Goal: Task Accomplishment & Management: Manage account settings

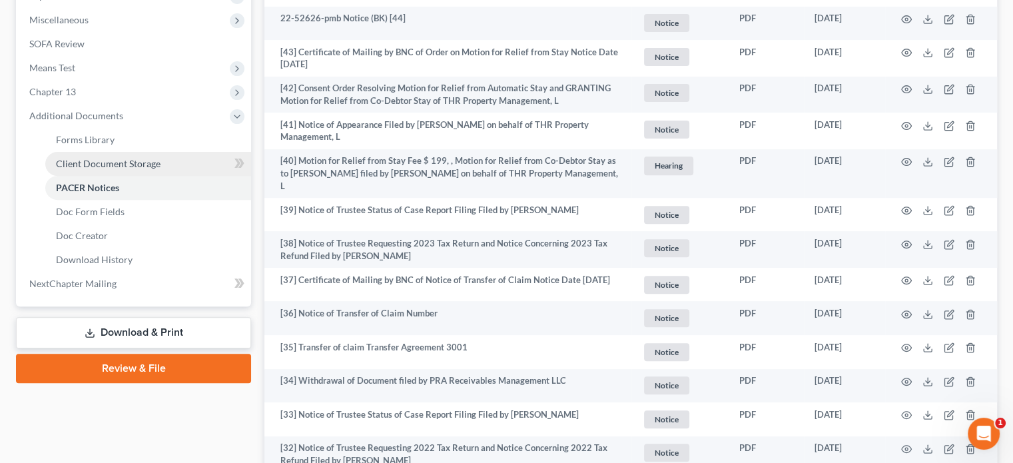
scroll to position [466, 0]
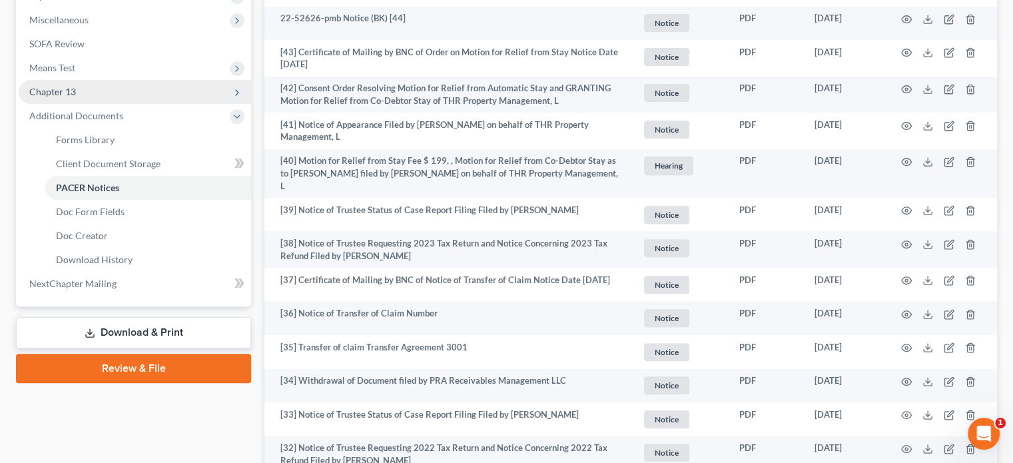
click at [65, 90] on span "Chapter 13" at bounding box center [52, 91] width 47 height 11
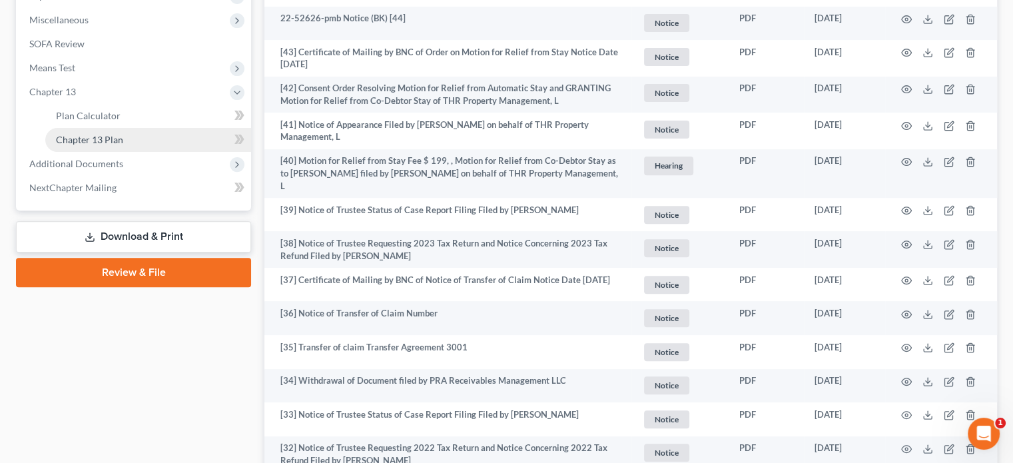
click at [117, 140] on span "Chapter 13 Plan" at bounding box center [89, 139] width 67 height 11
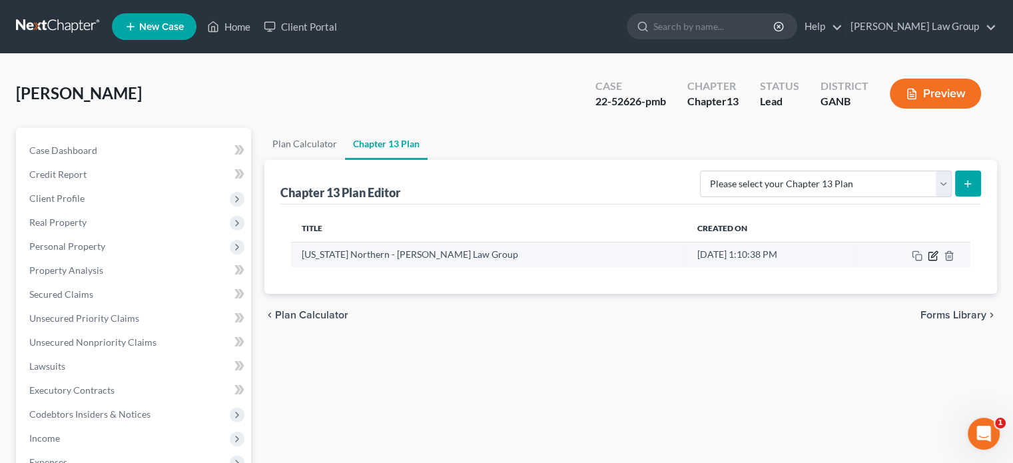
click at [936, 256] on icon "button" at bounding box center [932, 256] width 8 height 8
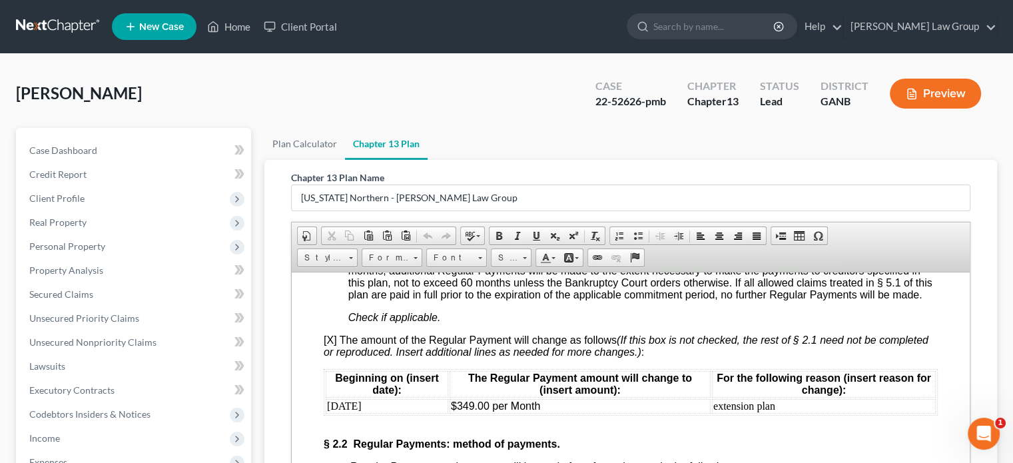
scroll to position [1398, 0]
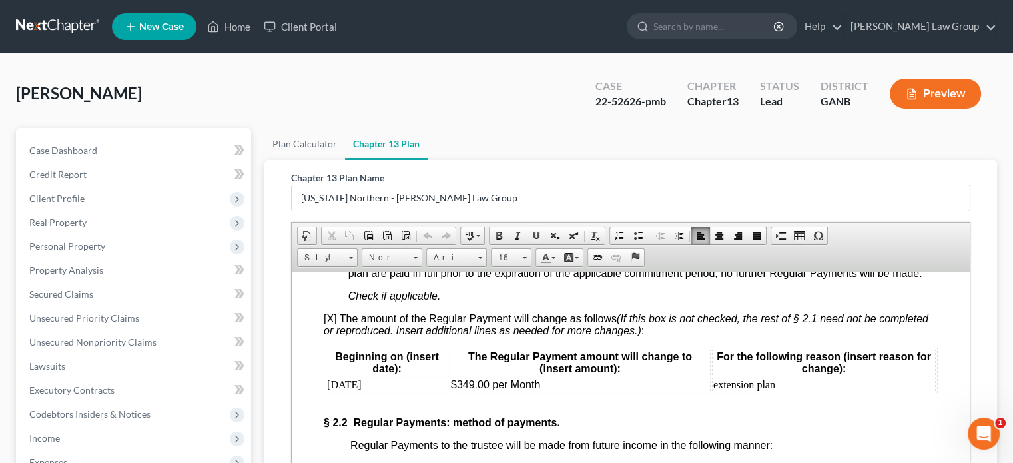
click at [784, 391] on td "extension plan" at bounding box center [824, 384] width 224 height 15
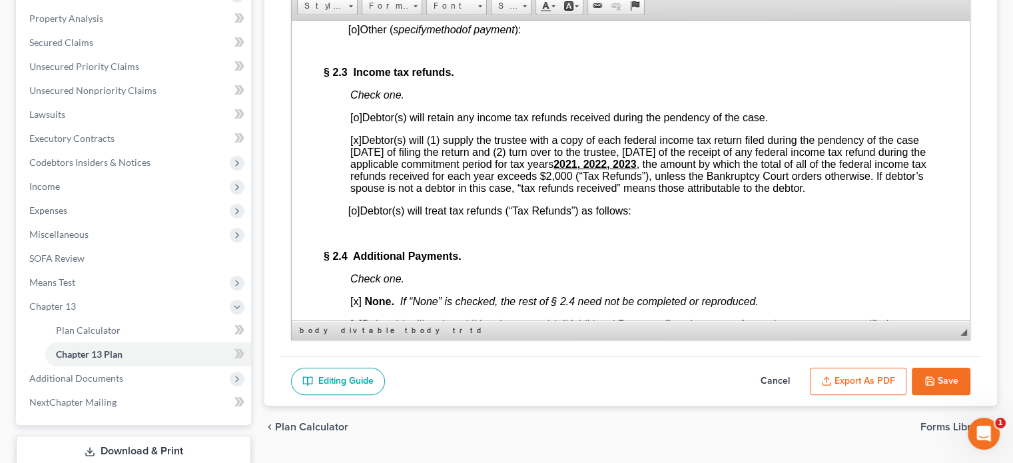
scroll to position [266, 0]
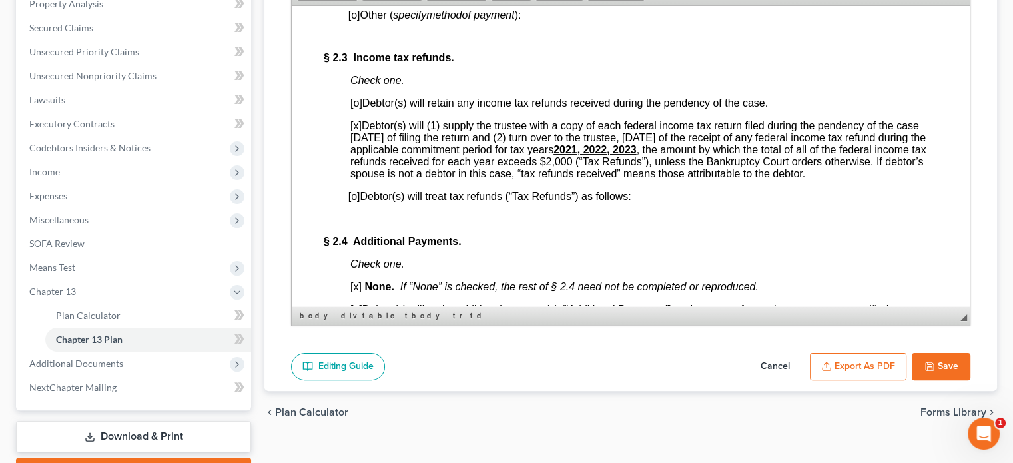
drag, startPoint x: 951, startPoint y: 358, endPoint x: 885, endPoint y: 347, distance: 66.9
click at [951, 358] on button "Save" at bounding box center [940, 367] width 59 height 28
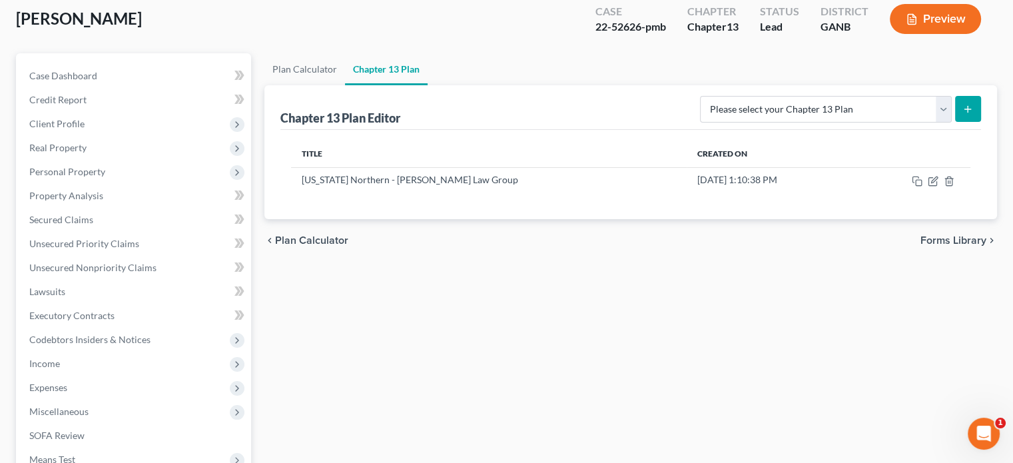
scroll to position [67, 0]
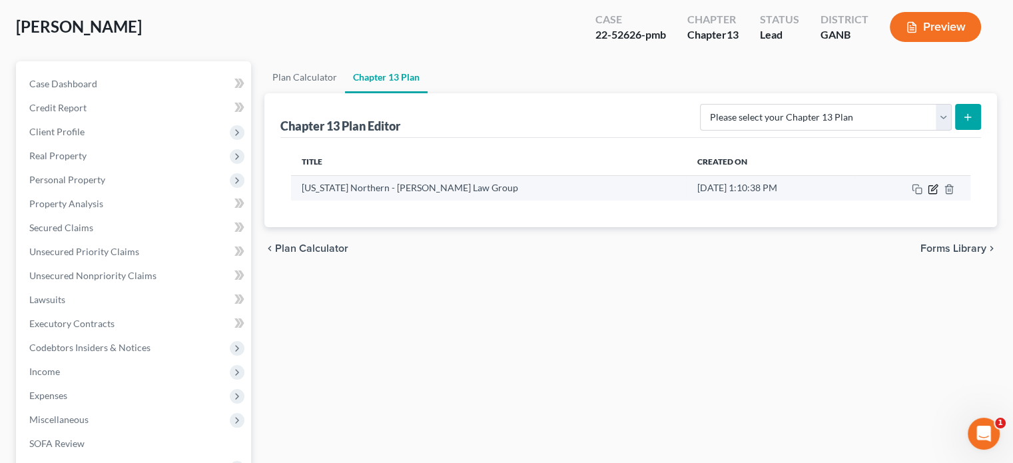
click at [929, 186] on icon "button" at bounding box center [932, 189] width 11 height 11
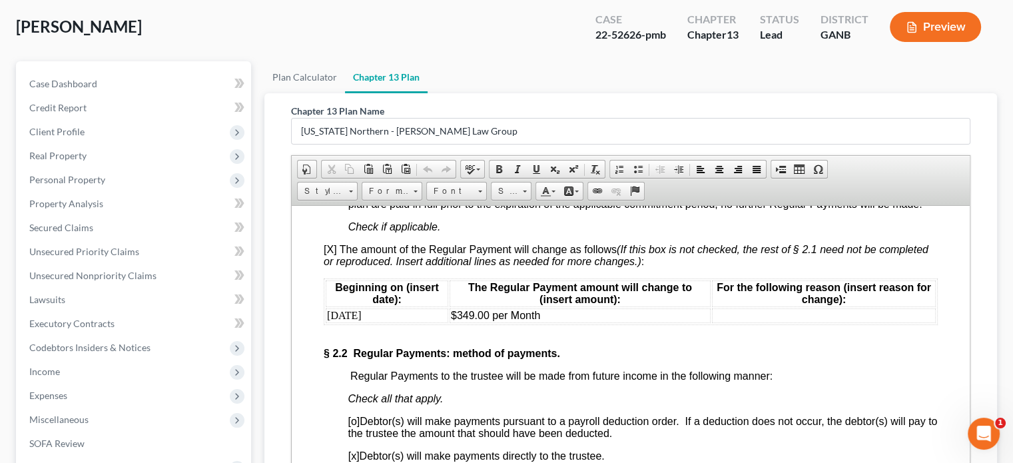
scroll to position [1398, 0]
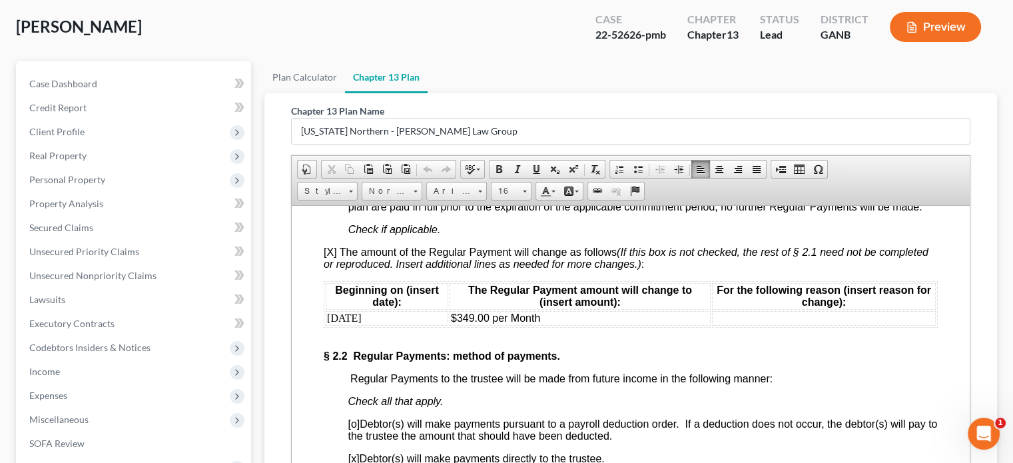
click at [716, 325] on td at bounding box center [824, 317] width 224 height 15
click at [360, 325] on td "[DATE]" at bounding box center [387, 317] width 123 height 15
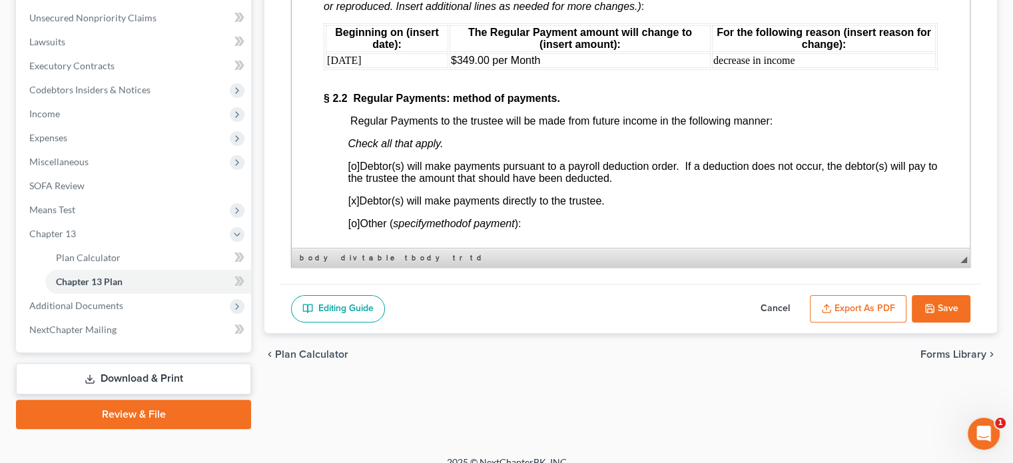
scroll to position [340, 0]
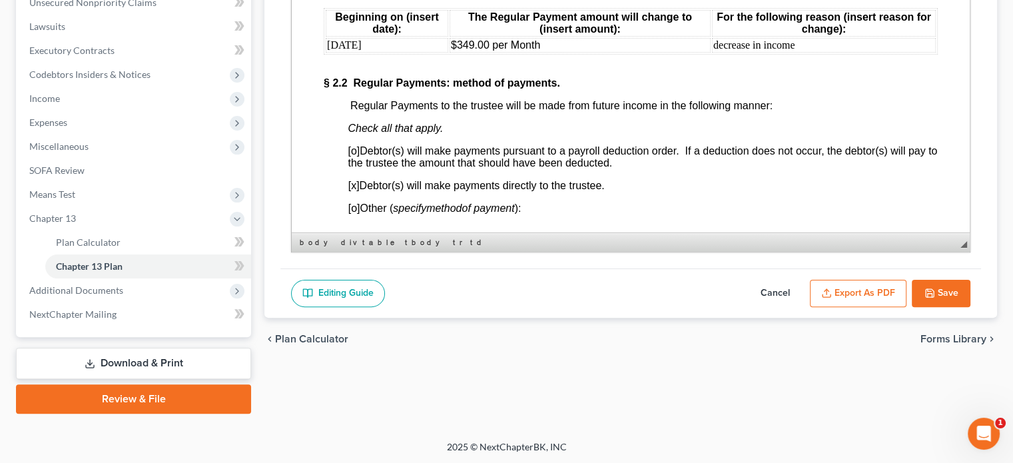
click at [870, 292] on button "Export as PDF" at bounding box center [858, 294] width 97 height 28
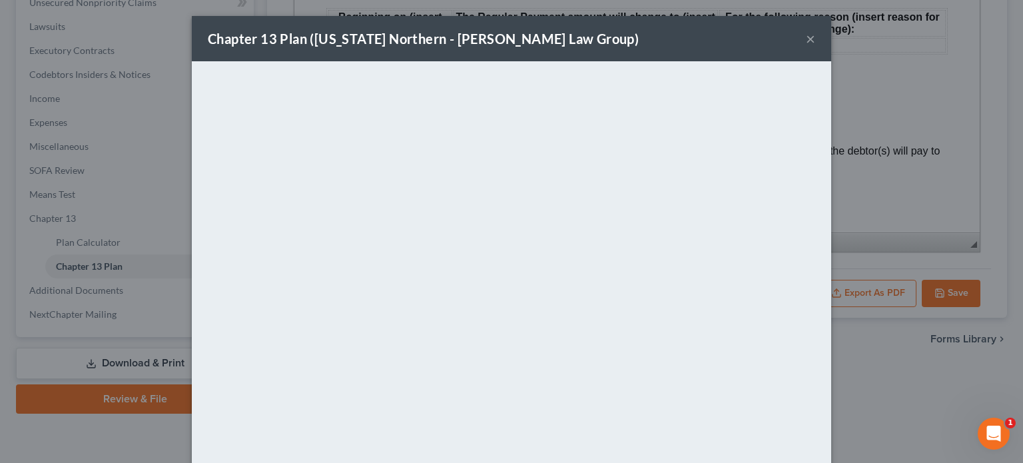
click at [806, 39] on button "×" at bounding box center [810, 39] width 9 height 16
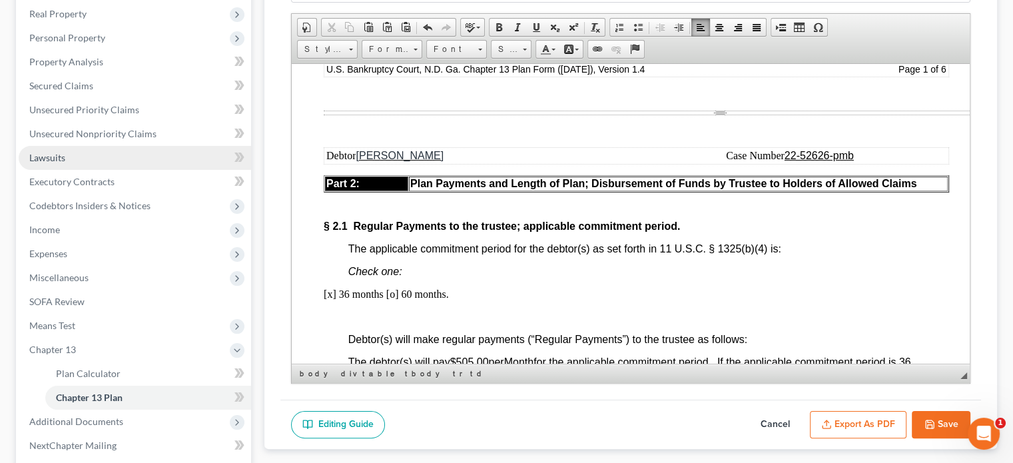
scroll to position [206, 0]
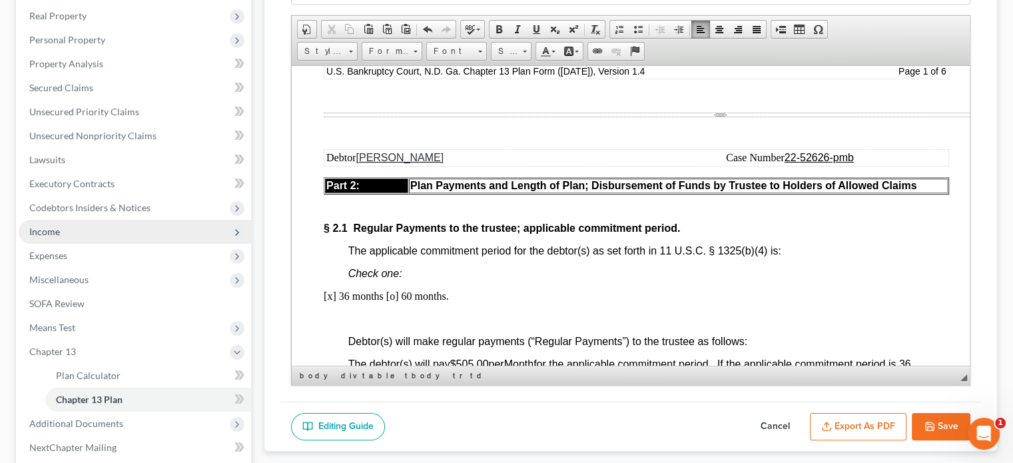
click at [32, 231] on span "Income" at bounding box center [44, 231] width 31 height 11
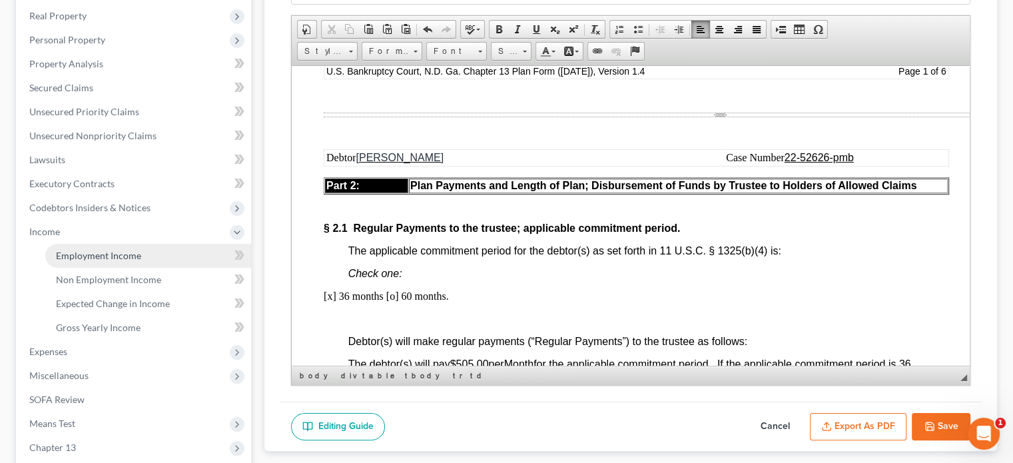
click at [104, 253] on span "Employment Income" at bounding box center [98, 255] width 85 height 11
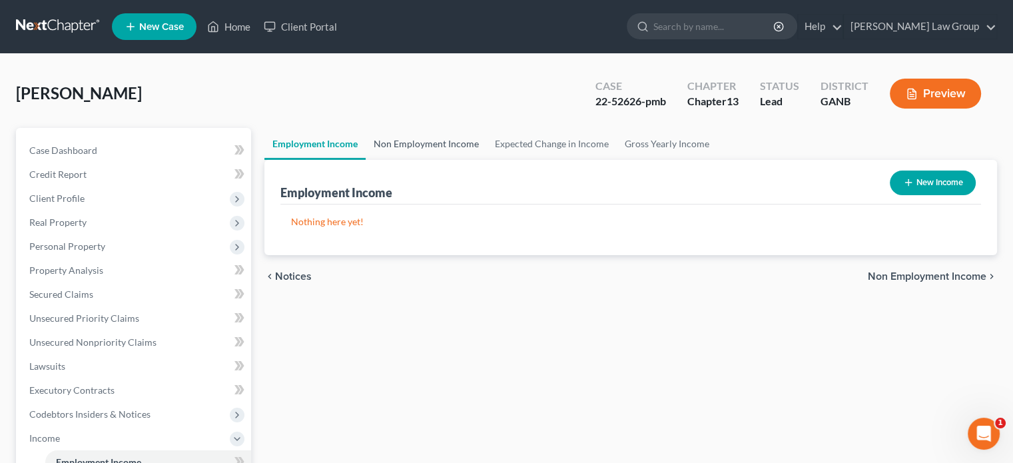
click at [418, 144] on link "Non Employment Income" at bounding box center [426, 144] width 121 height 32
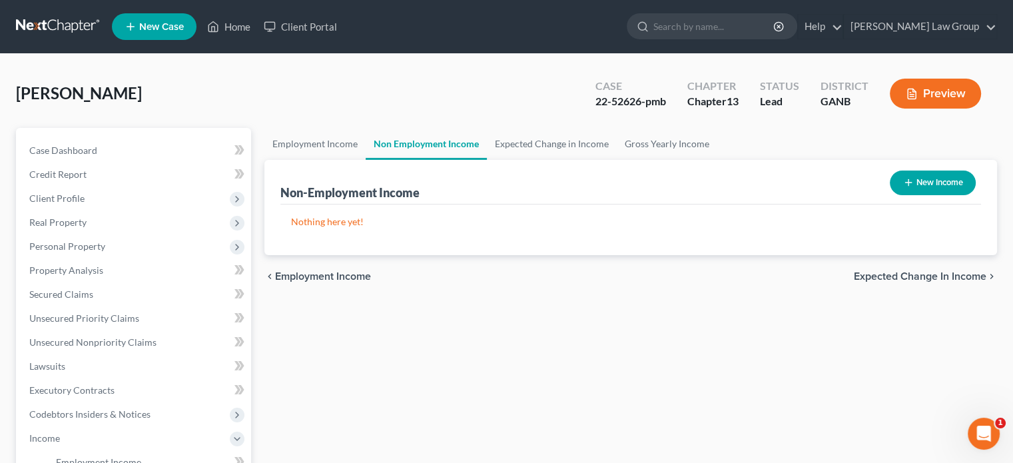
click at [926, 180] on button "New Income" at bounding box center [933, 182] width 86 height 25
select select "0"
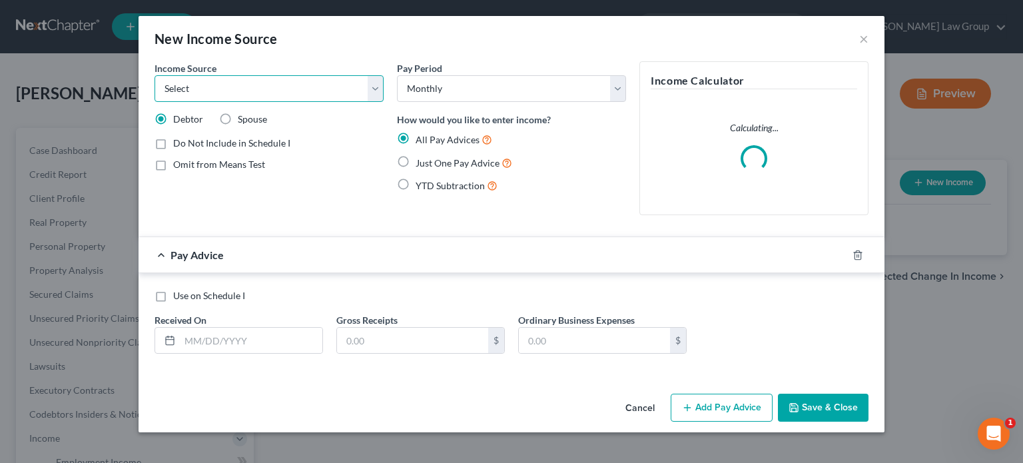
click at [374, 84] on select "Select Unemployment Disability (from employer) Pension Retirement Social Securi…" at bounding box center [268, 88] width 229 height 27
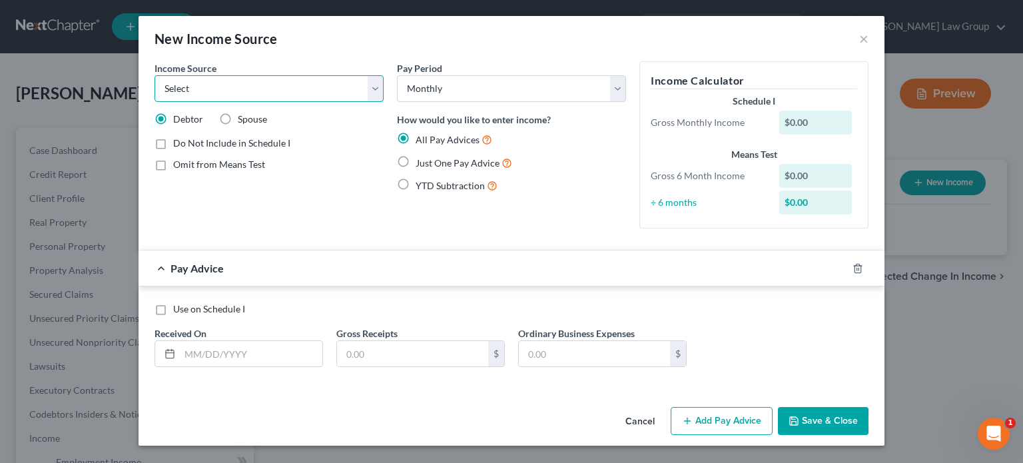
select select "4"
click at [154, 75] on select "Select Unemployment Disability (from employer) Pension Retirement Social Securi…" at bounding box center [268, 88] width 229 height 27
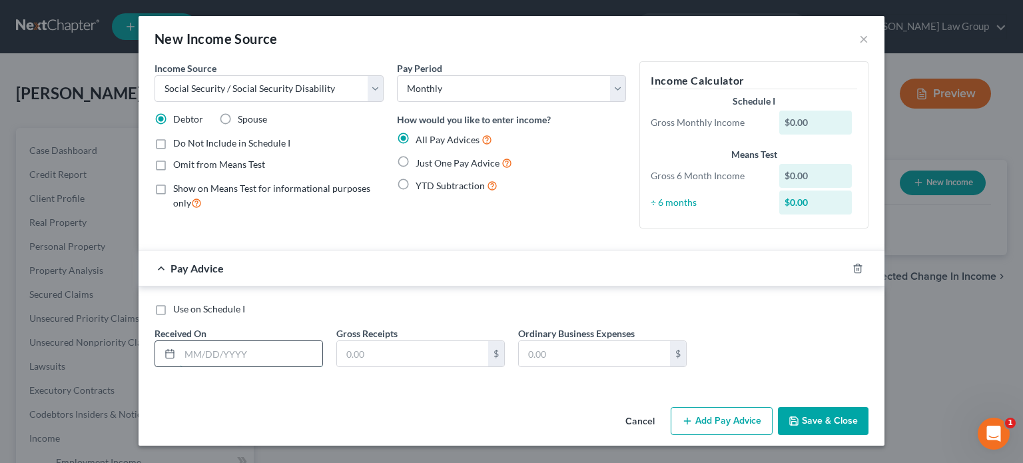
click at [192, 350] on input "text" at bounding box center [251, 353] width 142 height 25
type input "[DATE]"
type input "1,550.00"
click at [828, 423] on button "Save & Close" at bounding box center [823, 421] width 91 height 28
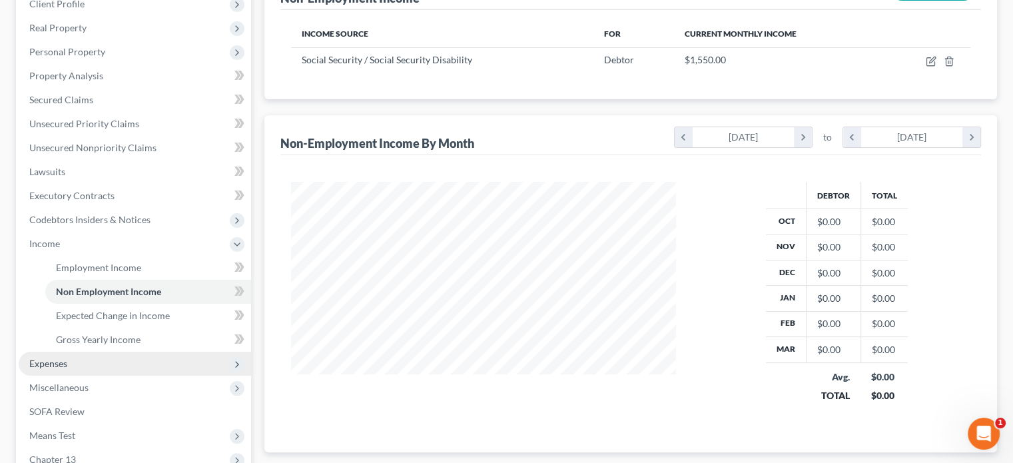
scroll to position [200, 0]
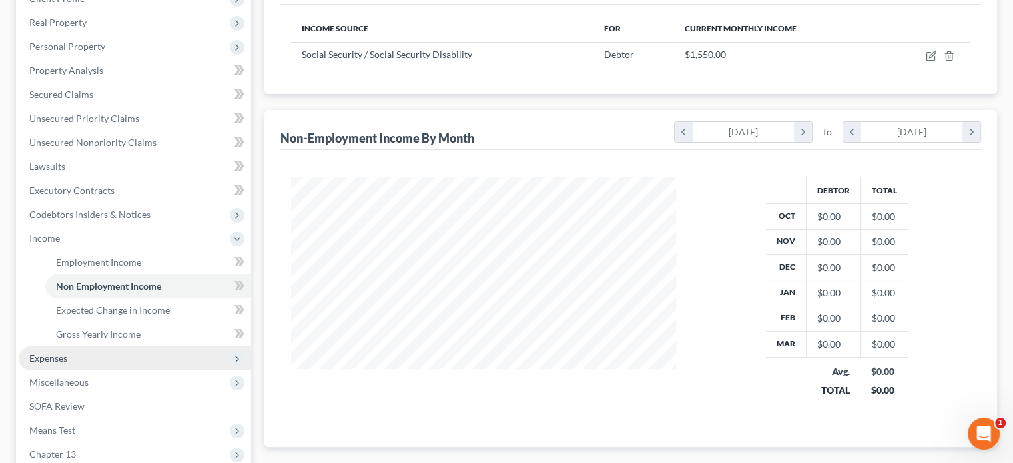
click at [49, 354] on span "Expenses" at bounding box center [48, 357] width 38 height 11
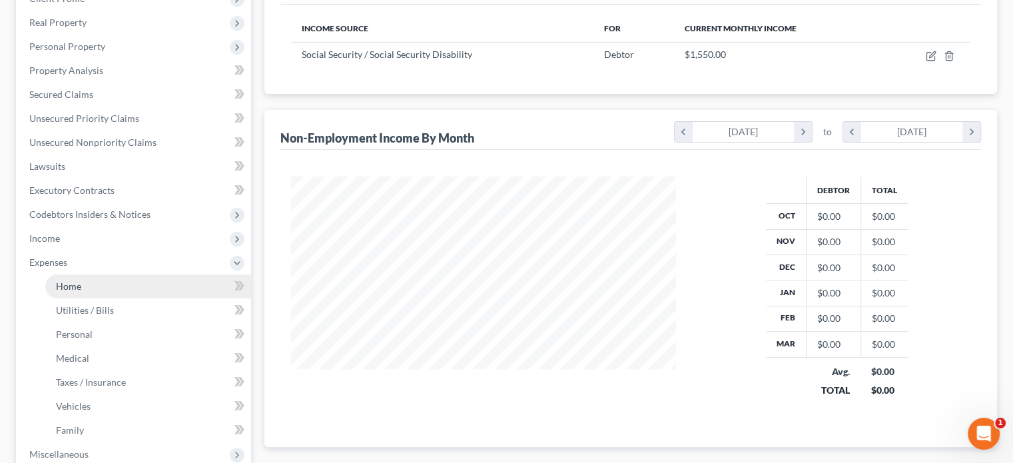
click at [76, 282] on span "Home" at bounding box center [68, 285] width 25 height 11
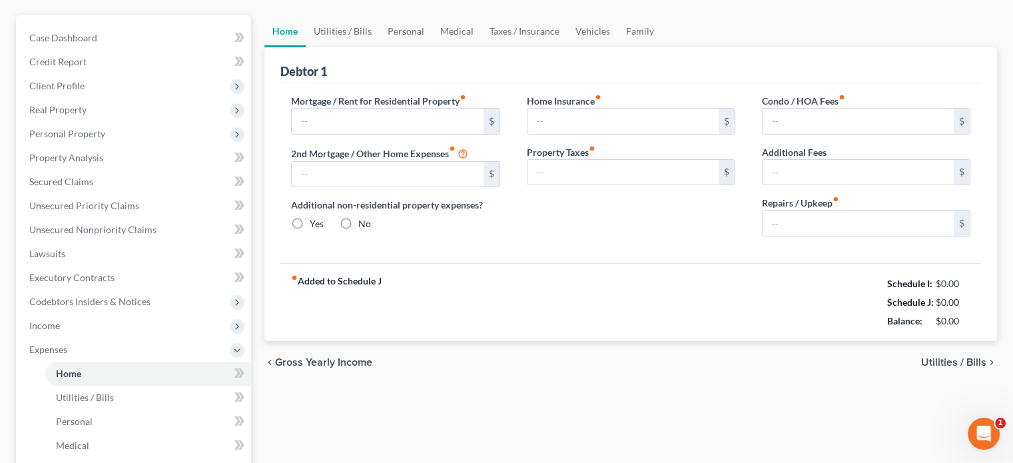
scroll to position [29, 0]
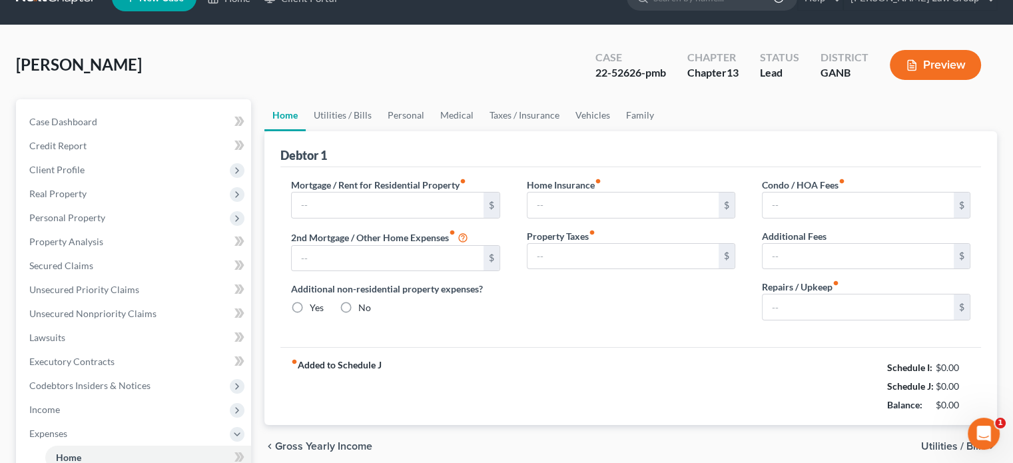
type input "0.00"
radio input "true"
type input "0.00"
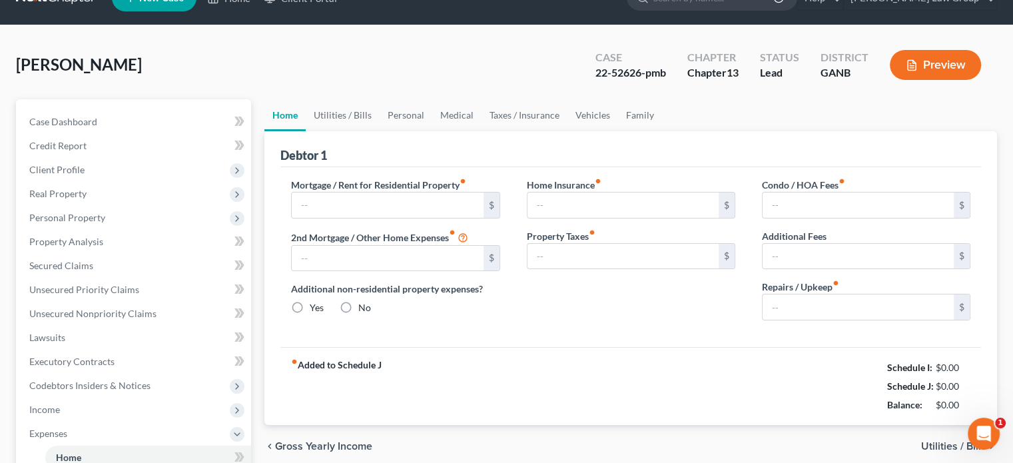
type input "0.00"
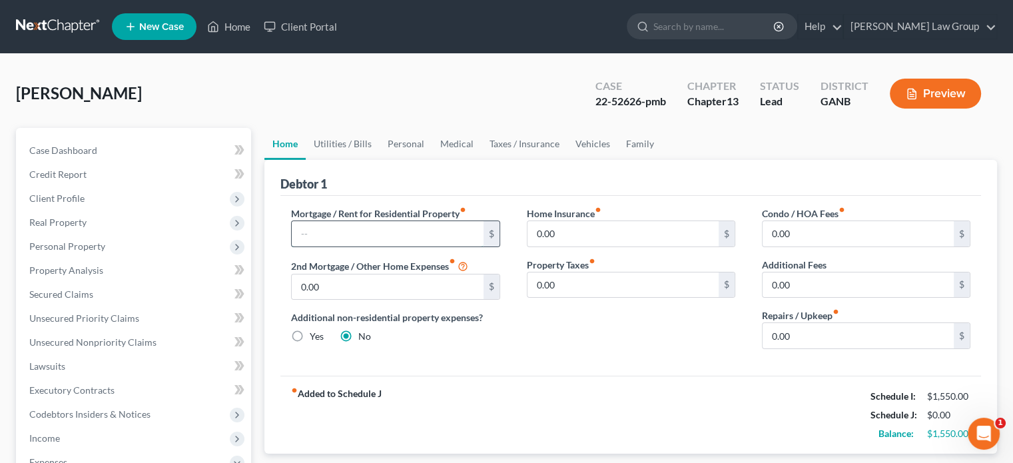
click at [306, 227] on input "text" at bounding box center [387, 233] width 191 height 25
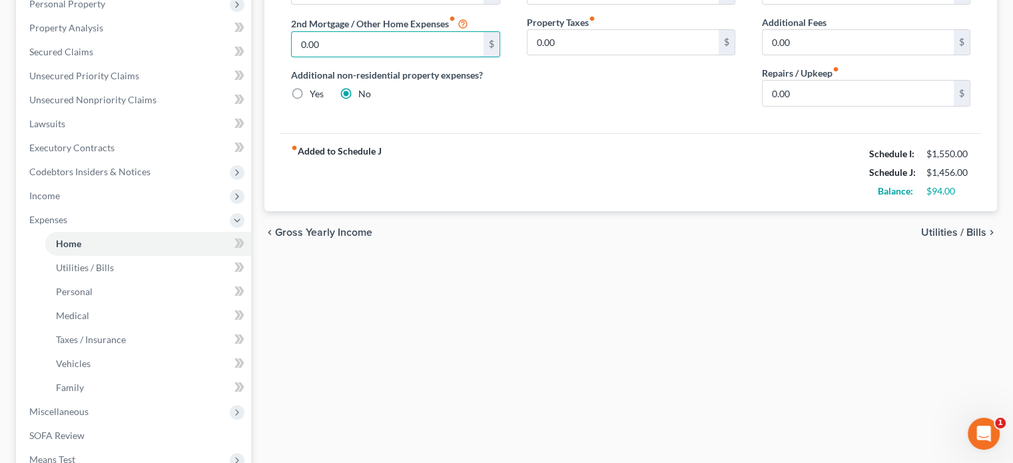
scroll to position [266, 0]
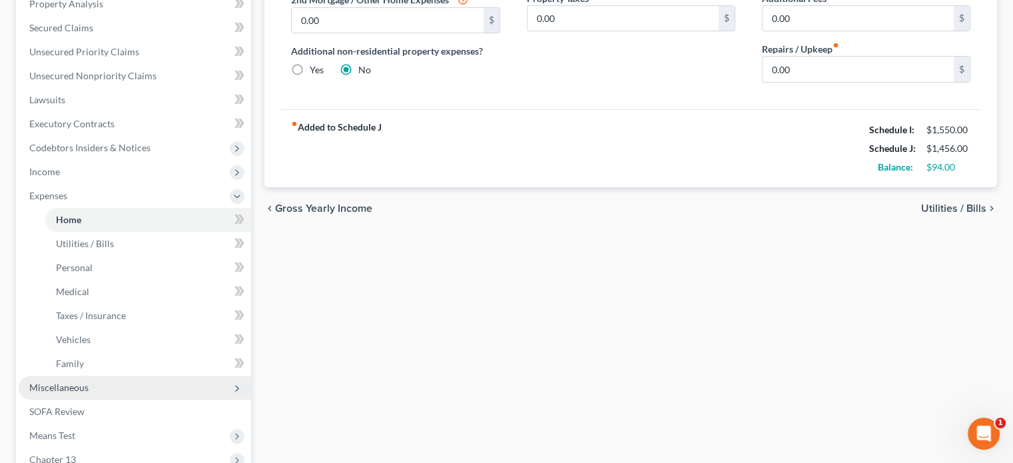
click at [45, 384] on span "Miscellaneous" at bounding box center [58, 387] width 59 height 11
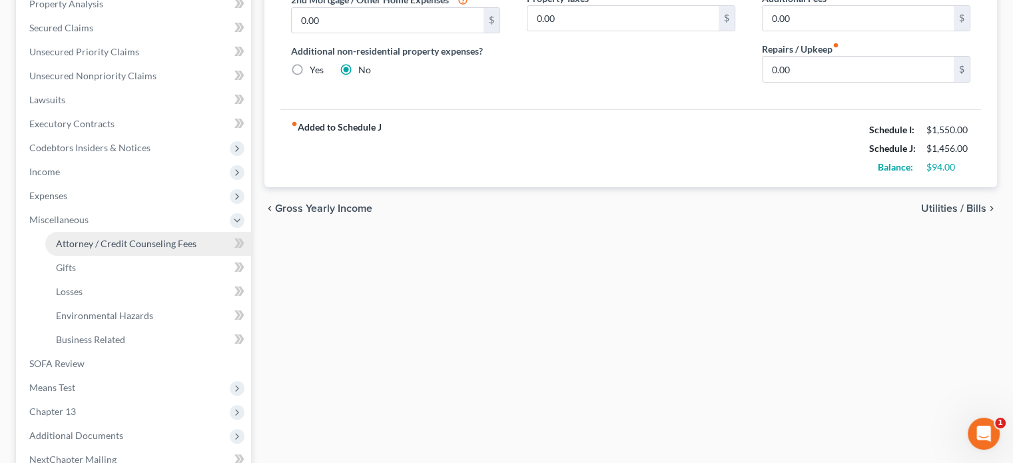
drag, startPoint x: 90, startPoint y: 241, endPoint x: 99, endPoint y: 241, distance: 8.7
click at [91, 241] on span "Attorney / Credit Counseling Fees" at bounding box center [126, 243] width 140 height 11
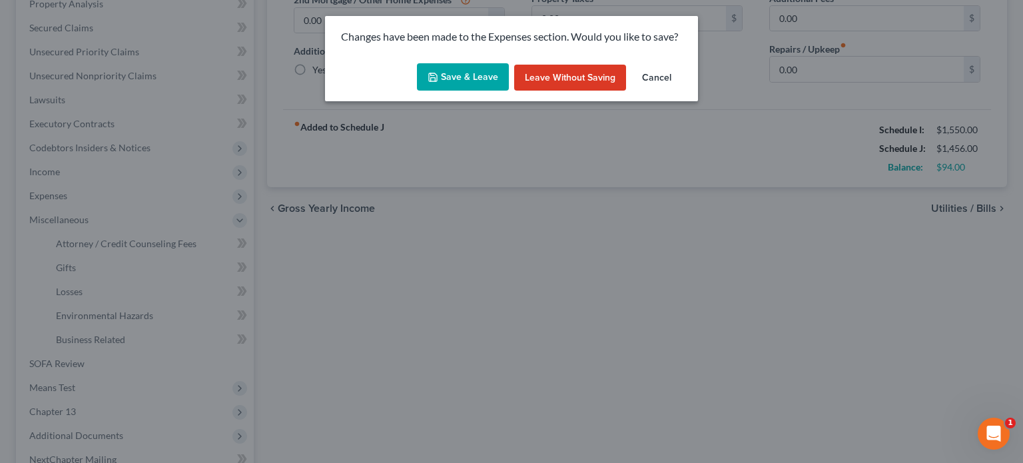
click at [462, 76] on button "Save & Leave" at bounding box center [463, 77] width 92 height 28
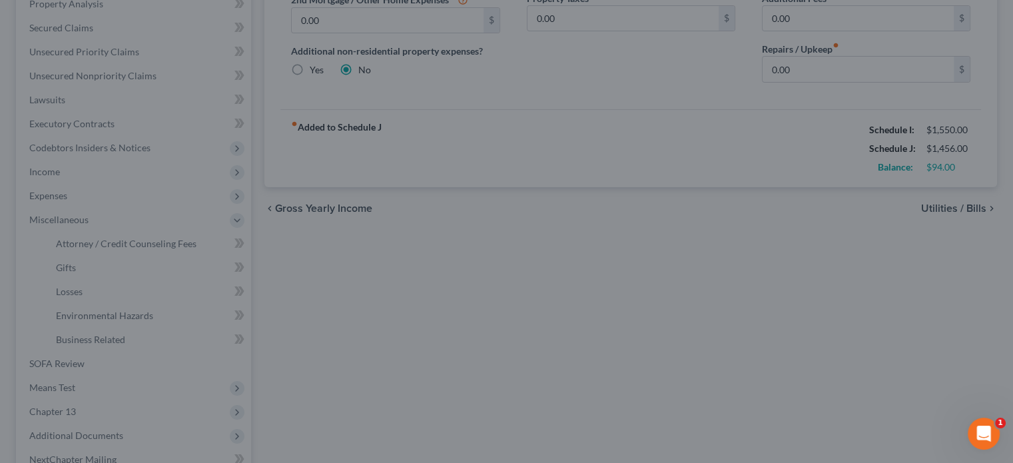
type input "1,456.00"
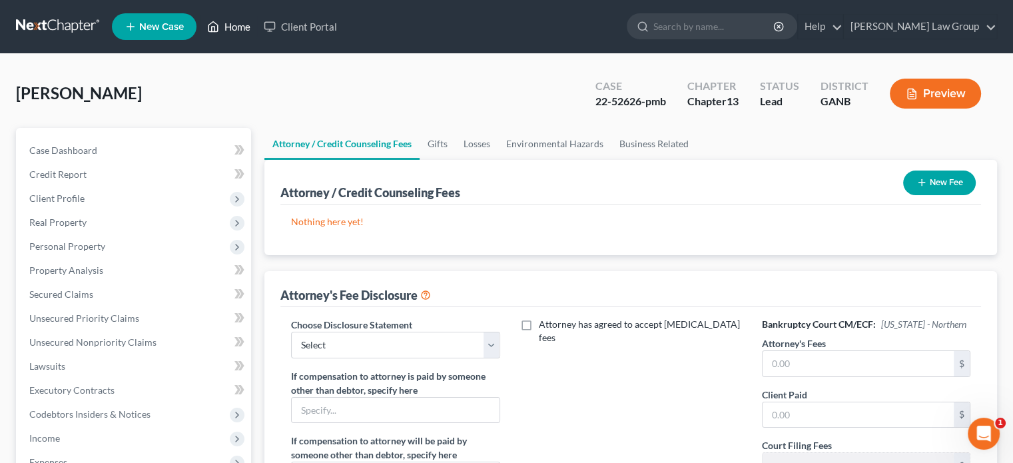
click at [240, 23] on link "Home" at bounding box center [228, 27] width 57 height 24
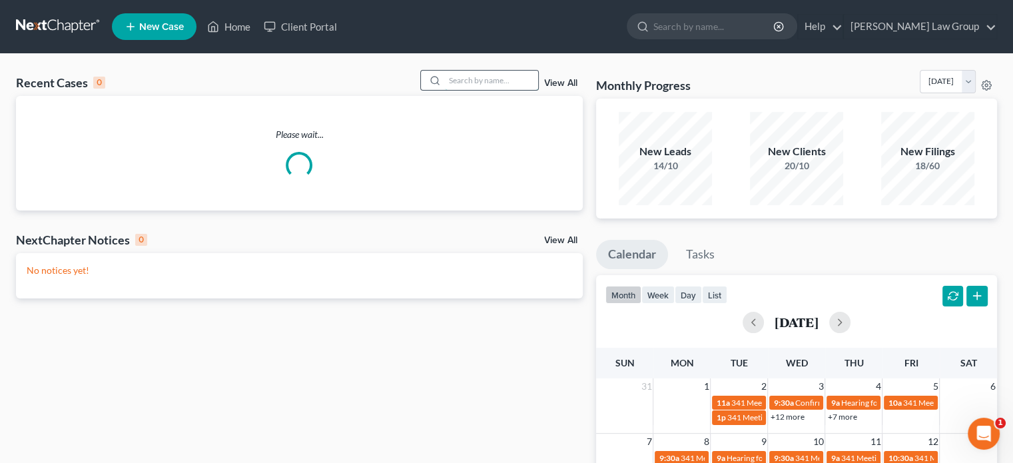
click at [466, 81] on input "search" at bounding box center [491, 80] width 93 height 19
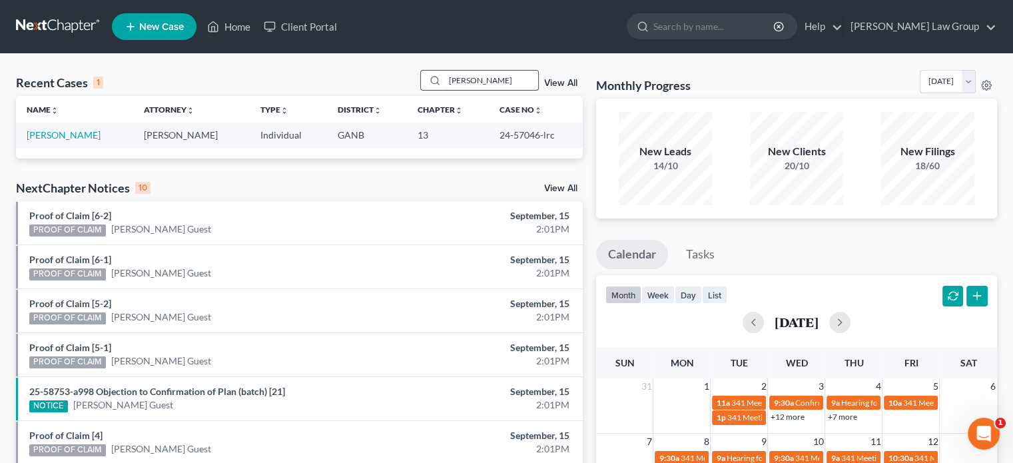
drag, startPoint x: 489, startPoint y: 77, endPoint x: 437, endPoint y: 78, distance: 51.3
click at [437, 78] on div "[PERSON_NAME]" at bounding box center [479, 80] width 119 height 21
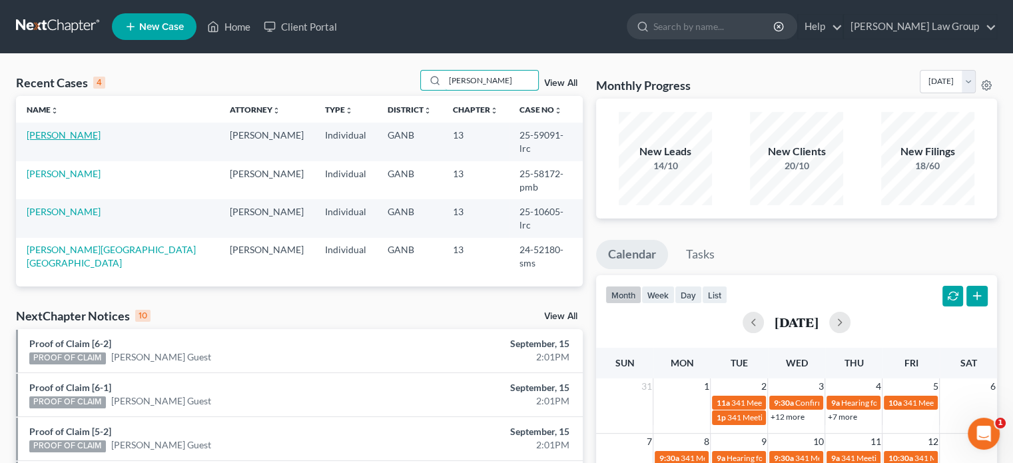
type input "[PERSON_NAME]"
click at [57, 135] on link "[PERSON_NAME]" at bounding box center [64, 134] width 74 height 11
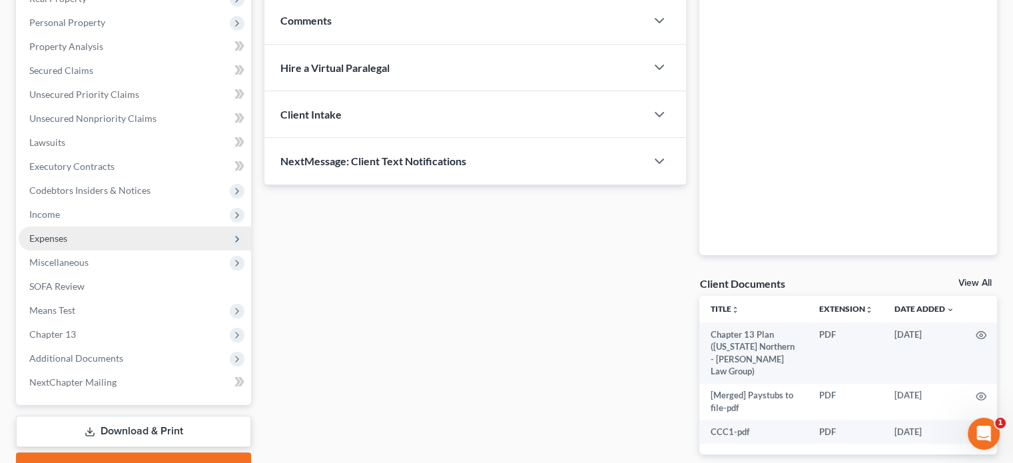
scroll to position [292, 0]
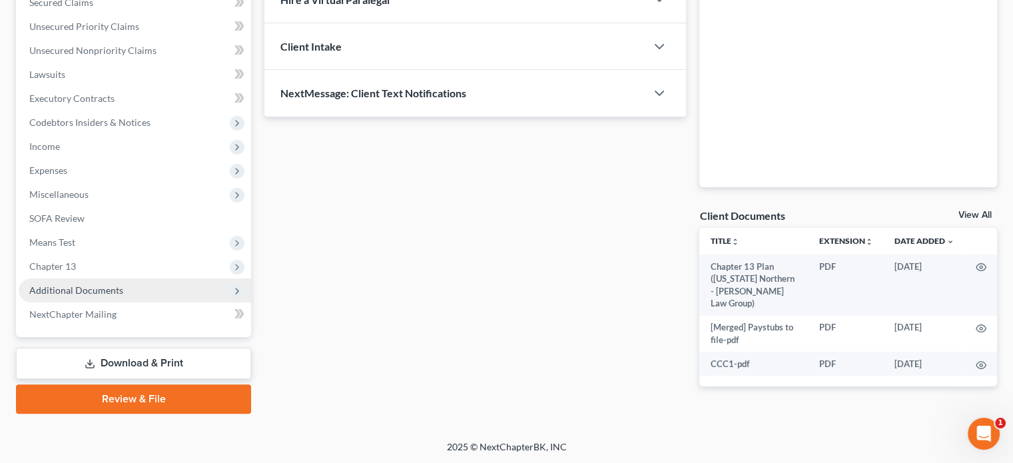
click at [64, 287] on span "Additional Documents" at bounding box center [76, 289] width 94 height 11
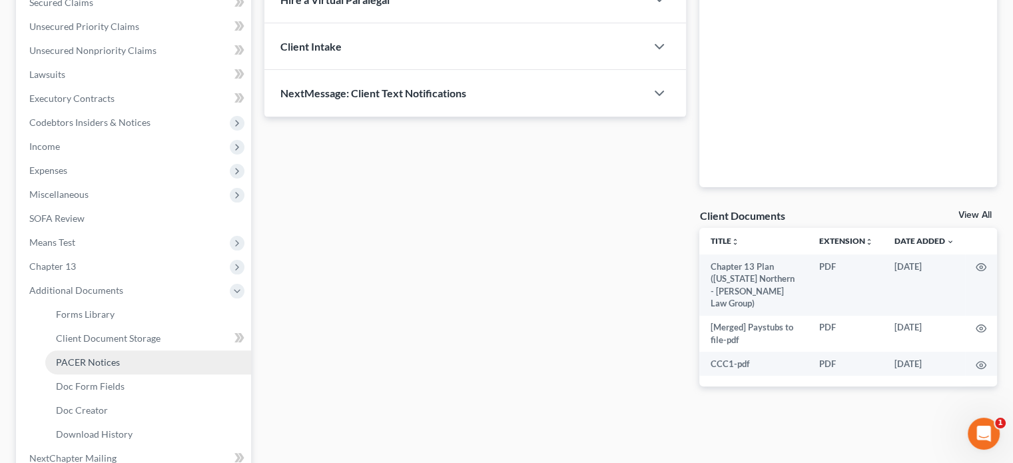
click at [67, 359] on span "PACER Notices" at bounding box center [88, 361] width 64 height 11
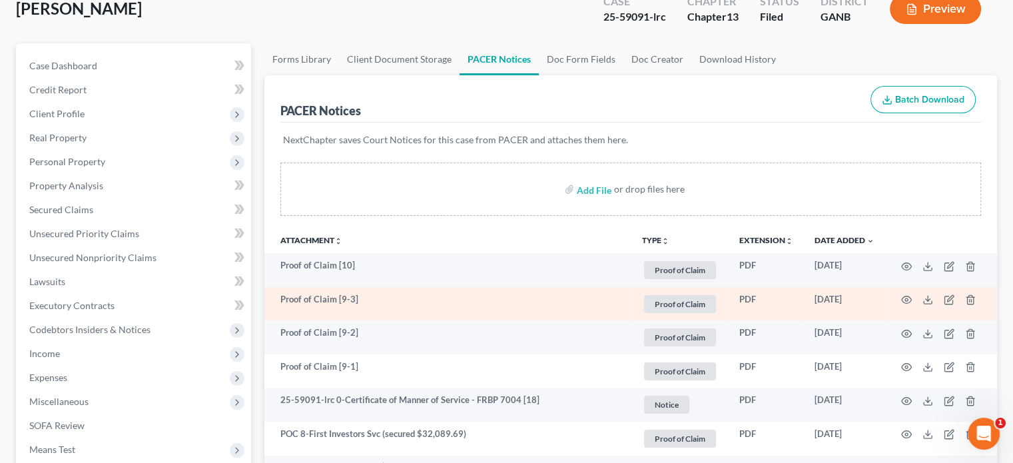
scroll to position [133, 0]
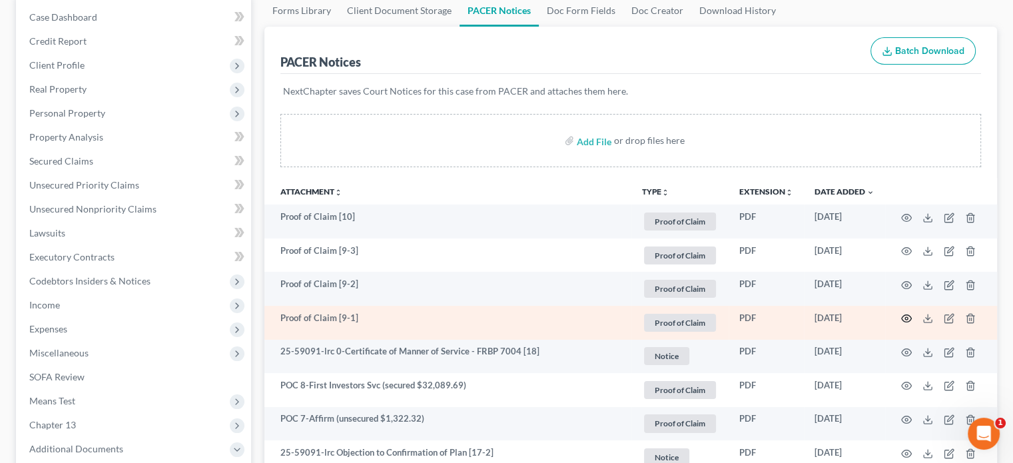
click at [903, 318] on icon "button" at bounding box center [906, 318] width 11 height 11
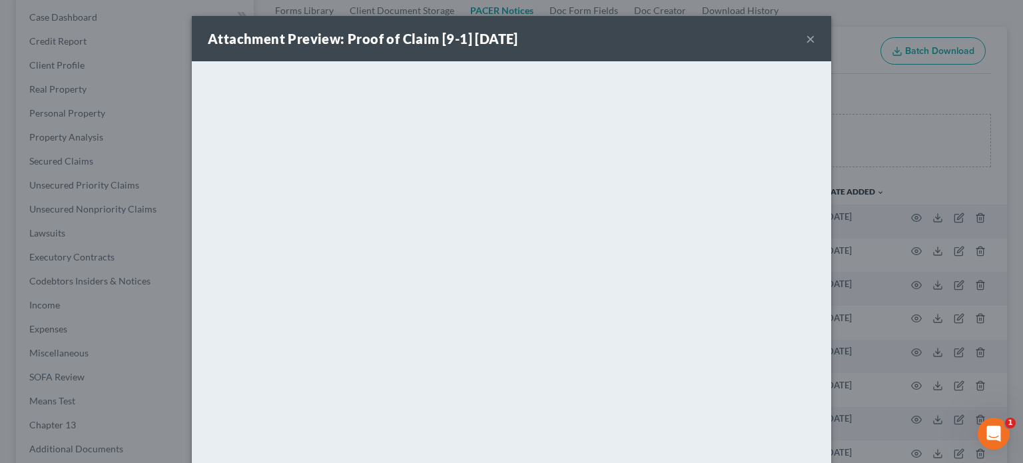
click at [810, 37] on div "Attachment Preview: Proof of Claim [9-1] [DATE] ×" at bounding box center [511, 38] width 639 height 45
click at [806, 38] on button "×" at bounding box center [810, 39] width 9 height 16
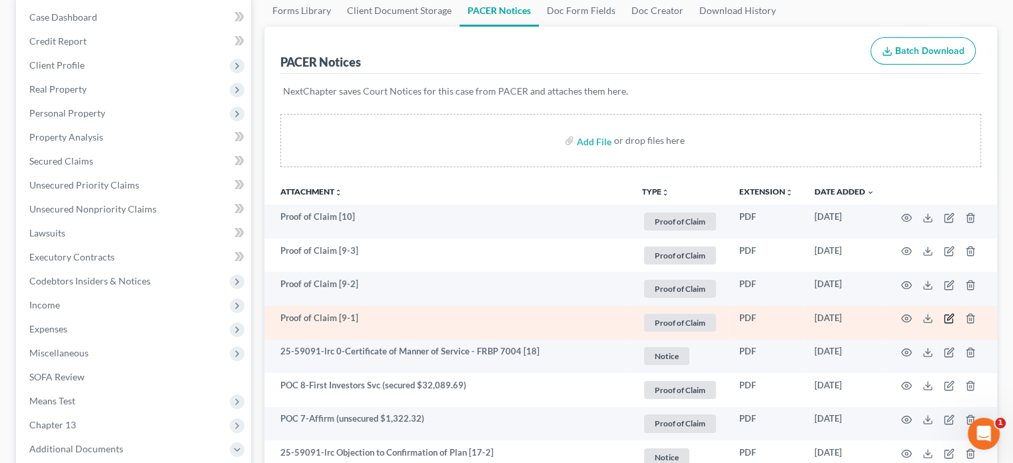
click at [944, 320] on icon "button" at bounding box center [948, 318] width 11 height 11
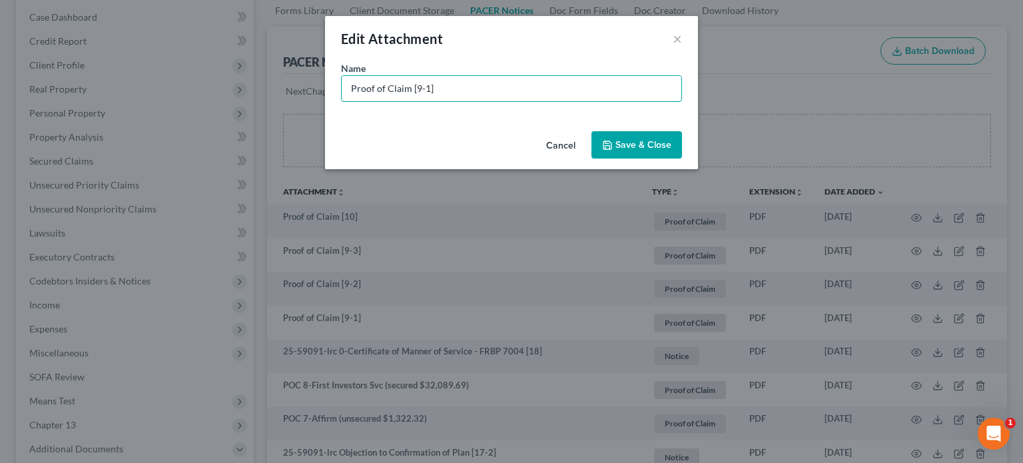
drag, startPoint x: 463, startPoint y: 96, endPoint x: 0, endPoint y: 46, distance: 466.1
click at [0, 47] on div "Edit Attachment × Name * Proof of Claim [9-1] Cancel Save & Close" at bounding box center [511, 231] width 1023 height 463
type input "POC 9-PCA Acquisitions V (unsecured $665.77)"
click at [620, 143] on span "Save & Close" at bounding box center [643, 144] width 56 height 11
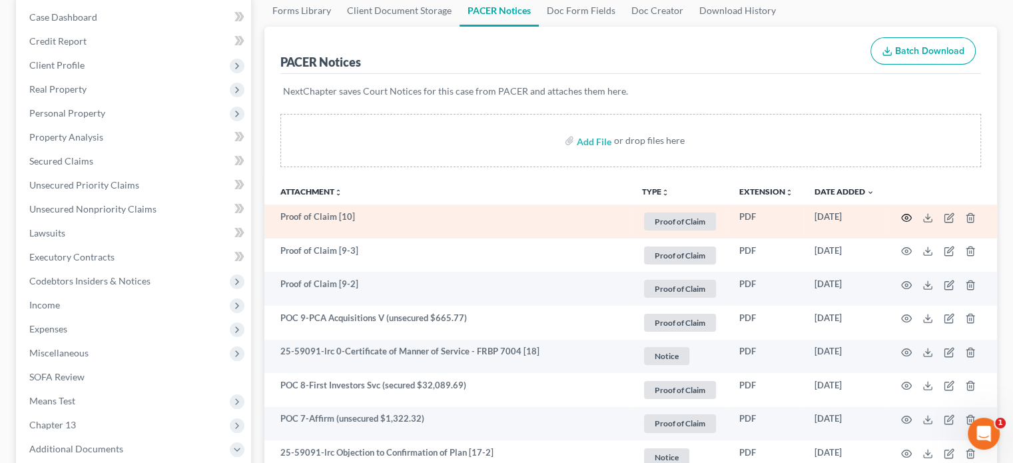
click at [904, 215] on icon "button" at bounding box center [906, 217] width 11 height 11
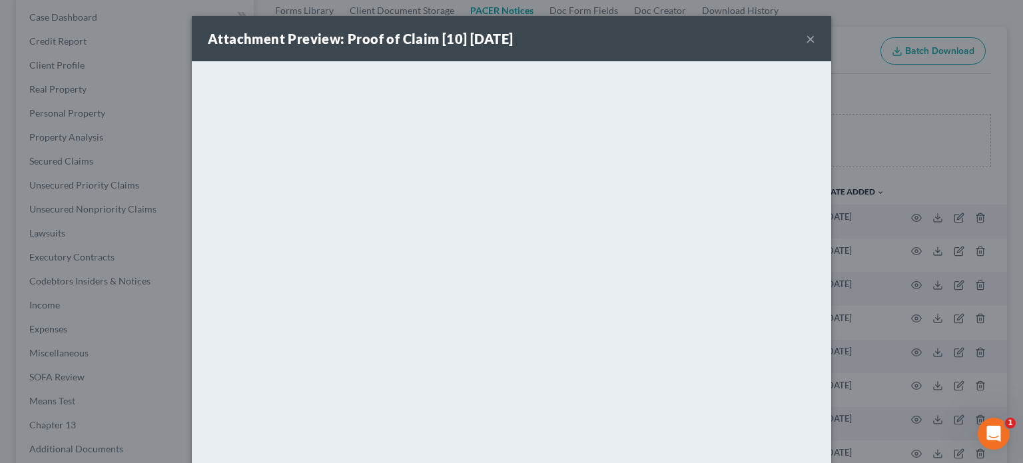
drag, startPoint x: 802, startPoint y: 37, endPoint x: 871, endPoint y: 131, distance: 116.8
click at [806, 41] on button "×" at bounding box center [810, 39] width 9 height 16
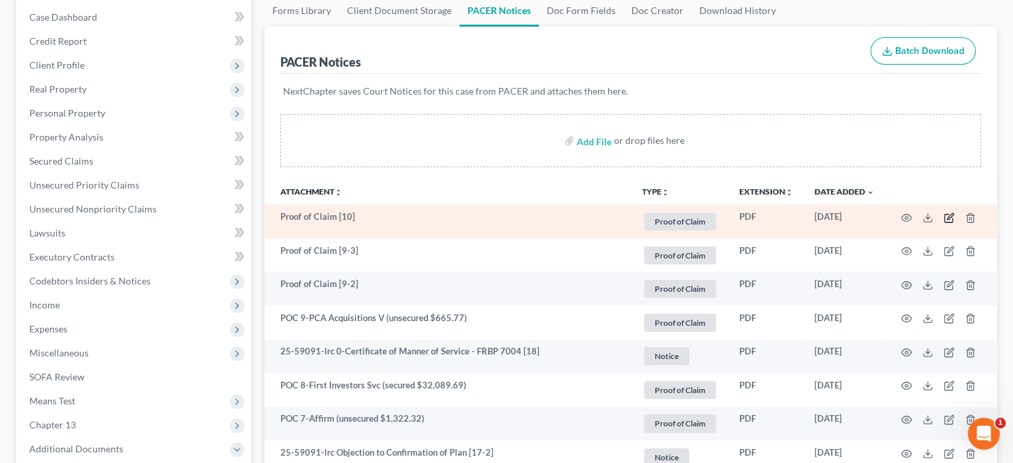
click at [948, 217] on icon "button" at bounding box center [948, 217] width 11 height 11
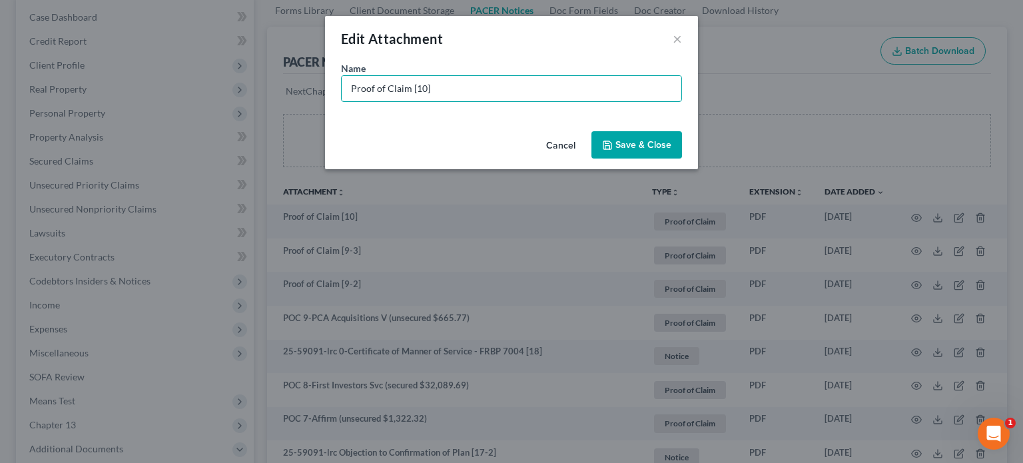
drag, startPoint x: 448, startPoint y: 87, endPoint x: 0, endPoint y: 63, distance: 448.7
click at [0, 63] on div "Edit Attachment × Name * Proof of Claim [10] Cancel Save & Close" at bounding box center [511, 231] width 1023 height 463
type input "POC 10-Sunset Finance (unsecured $2,040.96)"
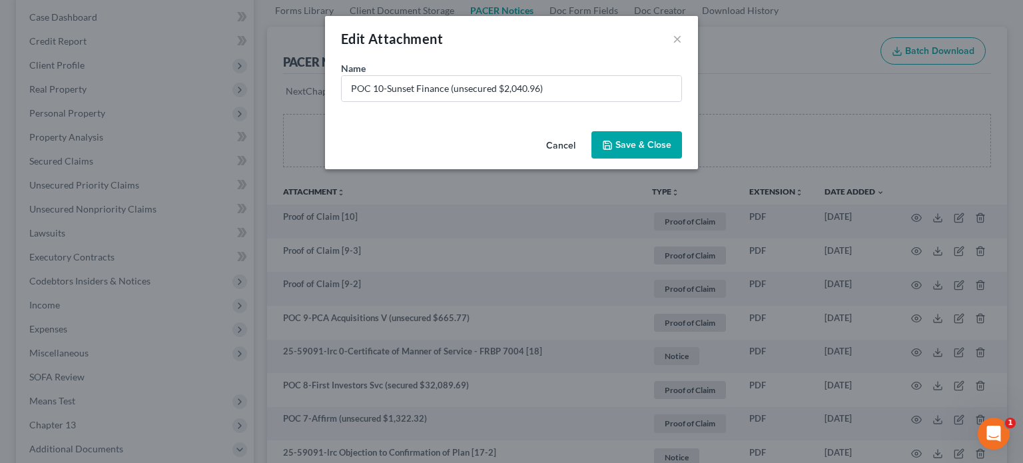
click at [654, 152] on button "Save & Close" at bounding box center [636, 145] width 91 height 28
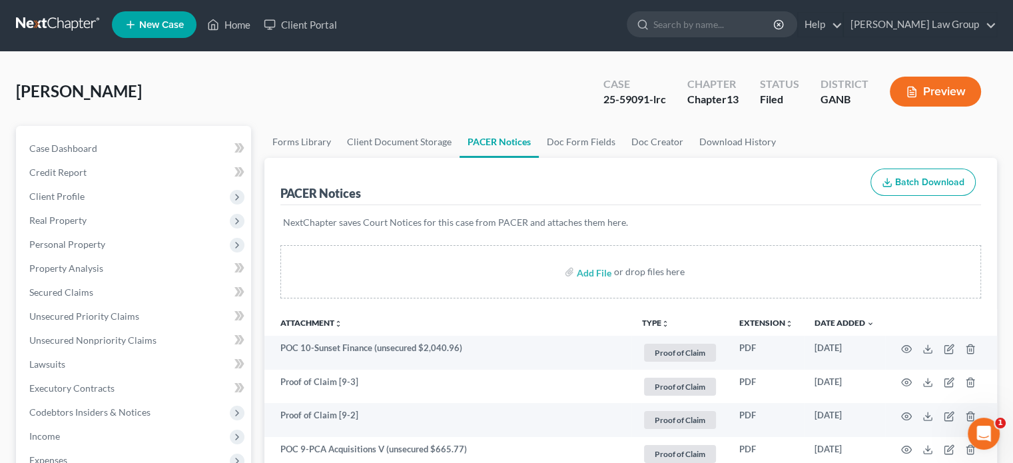
scroll to position [0, 0]
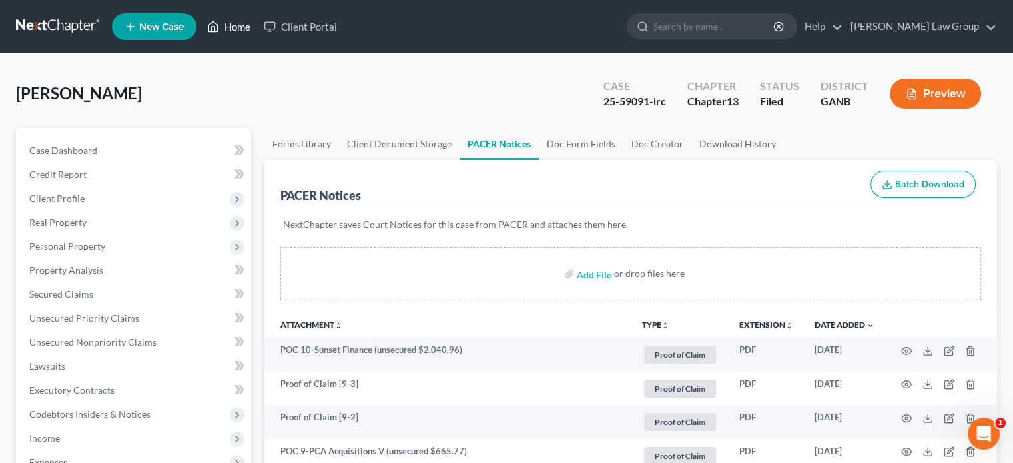
drag, startPoint x: 238, startPoint y: 29, endPoint x: 296, endPoint y: 39, distance: 58.1
click at [240, 29] on link "Home" at bounding box center [228, 27] width 57 height 24
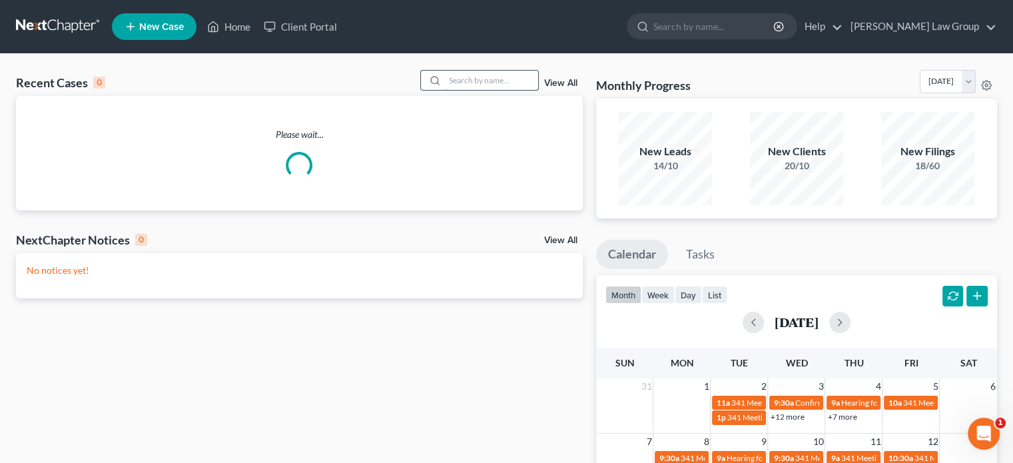
click at [461, 76] on input "search" at bounding box center [491, 80] width 93 height 19
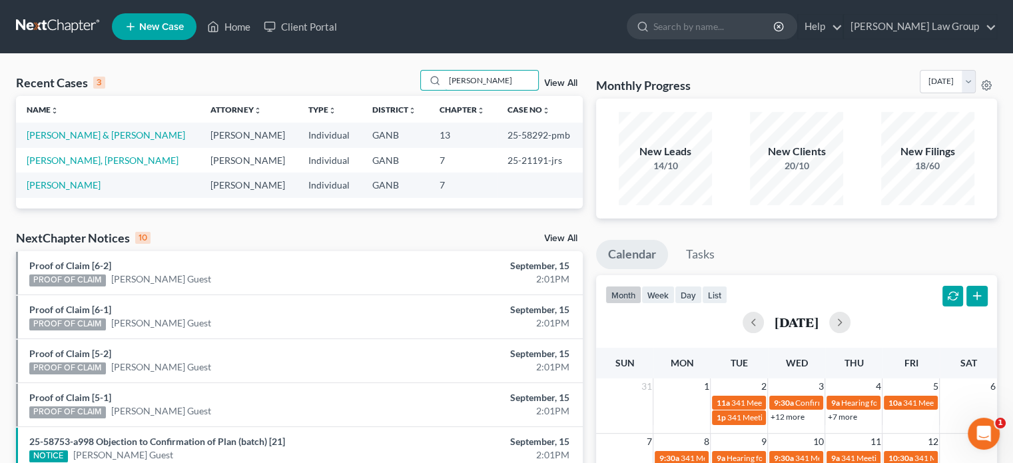
type input "[PERSON_NAME]"
click at [91, 132] on link "[PERSON_NAME] & [PERSON_NAME]" at bounding box center [106, 134] width 158 height 11
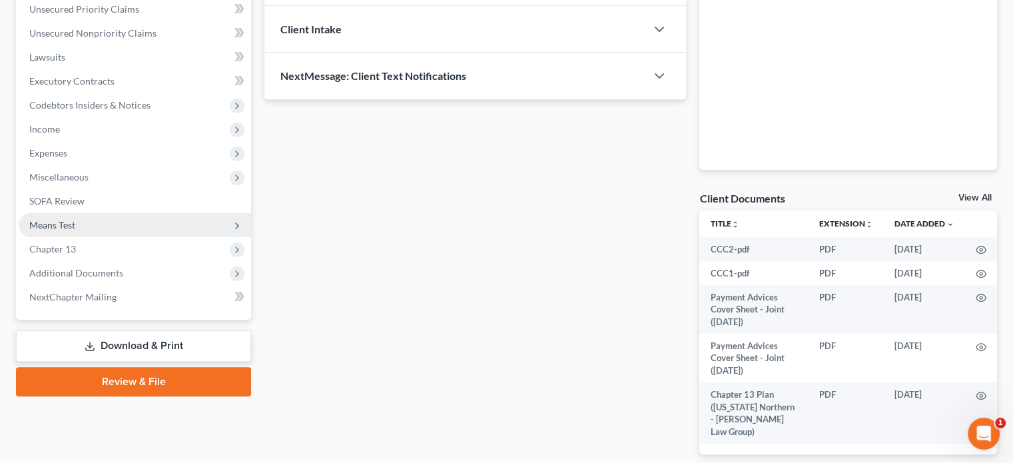
scroll to position [360, 0]
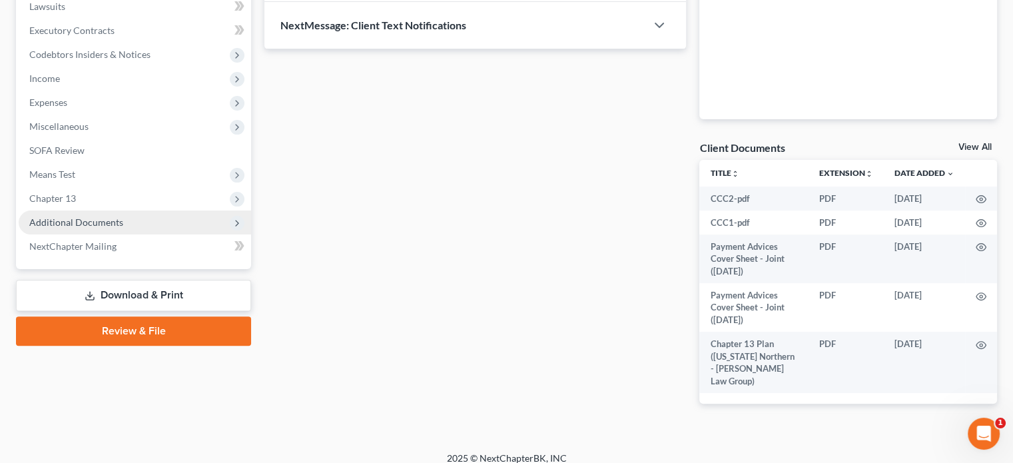
click at [72, 220] on span "Additional Documents" at bounding box center [76, 221] width 94 height 11
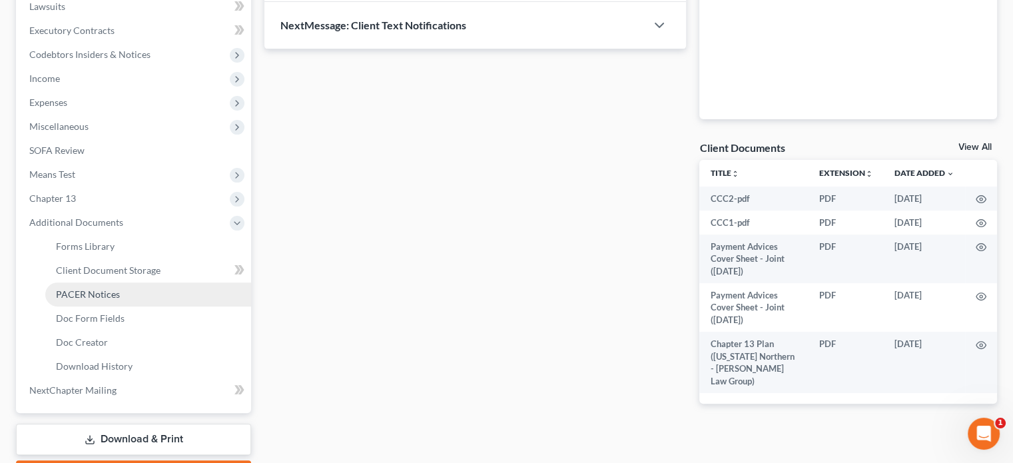
click at [72, 291] on span "PACER Notices" at bounding box center [88, 293] width 64 height 11
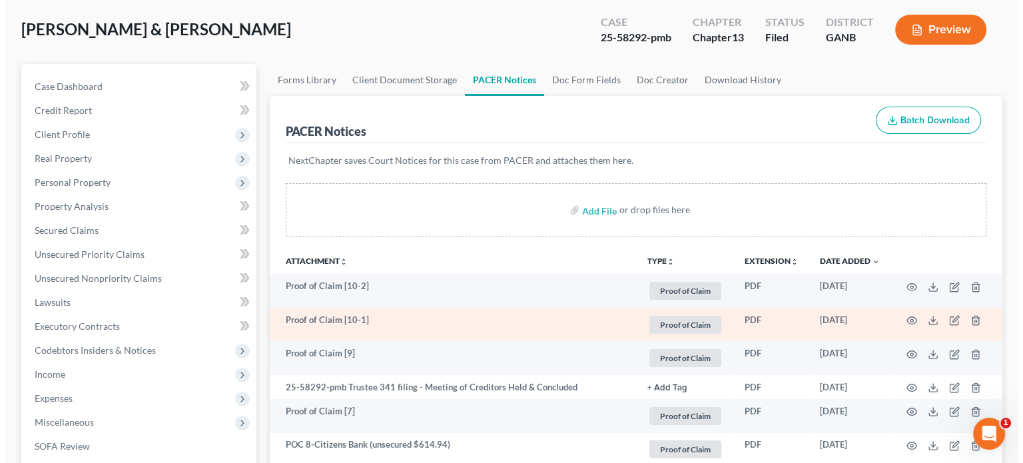
scroll to position [67, 0]
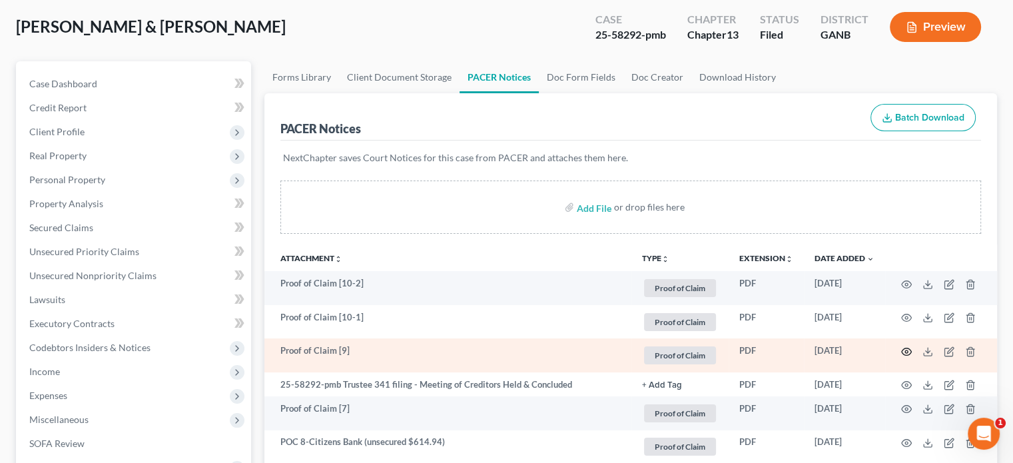
click at [903, 348] on icon "button" at bounding box center [906, 351] width 10 height 7
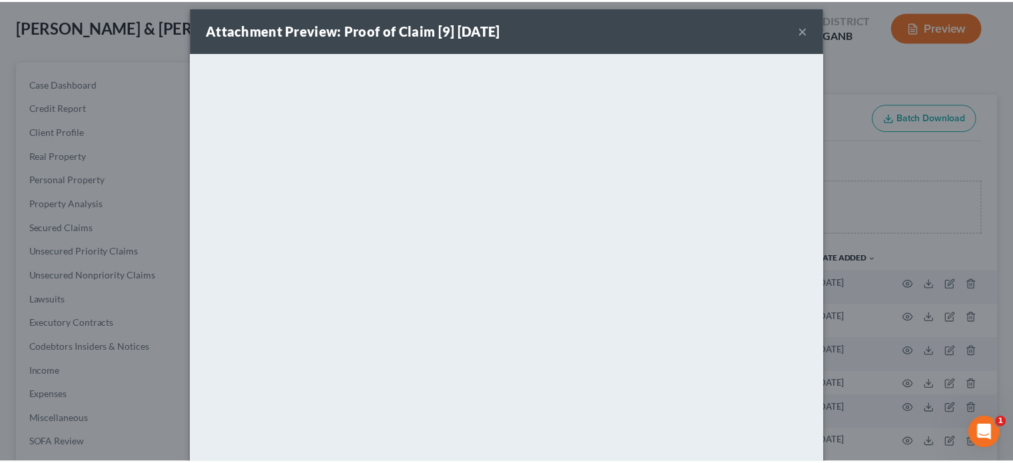
scroll to position [0, 0]
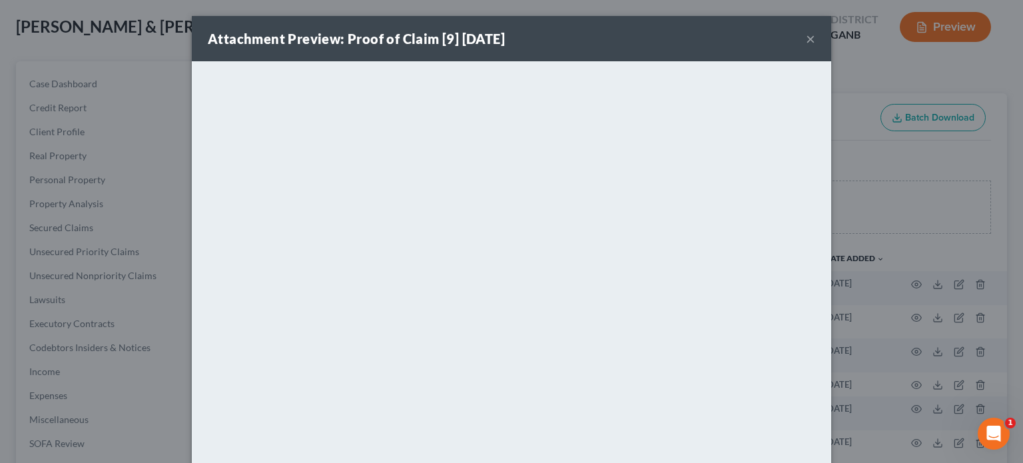
click at [806, 37] on button "×" at bounding box center [810, 39] width 9 height 16
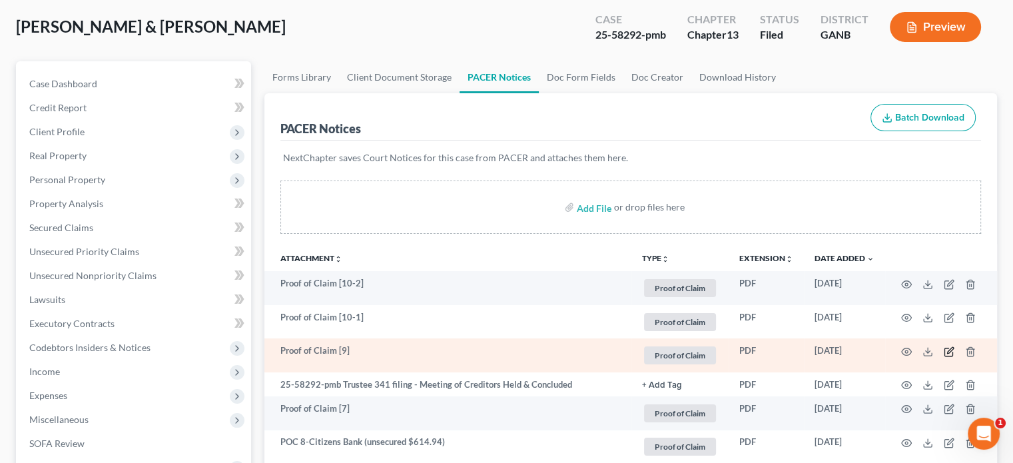
click at [948, 352] on icon "button" at bounding box center [950, 350] width 6 height 6
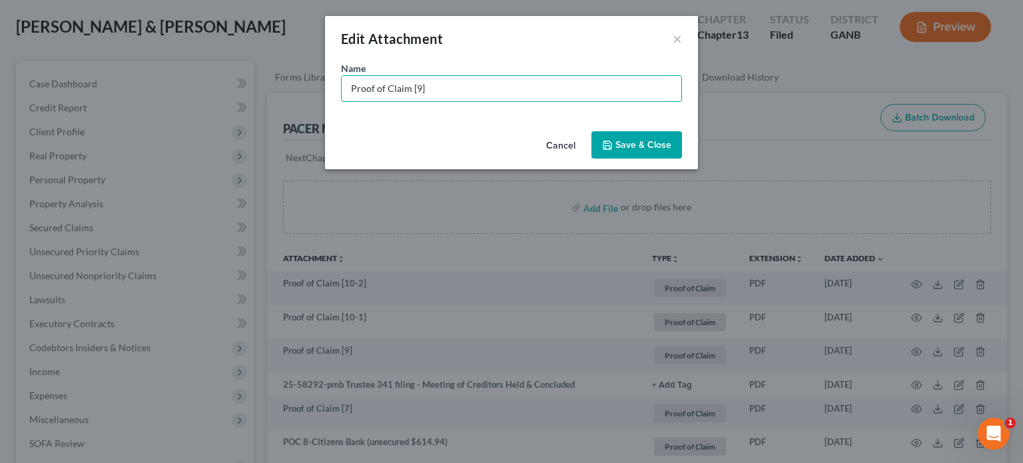
drag, startPoint x: 441, startPoint y: 91, endPoint x: 0, endPoint y: 17, distance: 447.6
click at [0, 17] on div "Edit Attachment × Name * Proof of Claim [9] Cancel Save & Close" at bounding box center [511, 231] width 1023 height 463
type input "POC 9-[PERSON_NAME] & [PERSON_NAME] Investments, LLC (unsecured $228,730.50)"
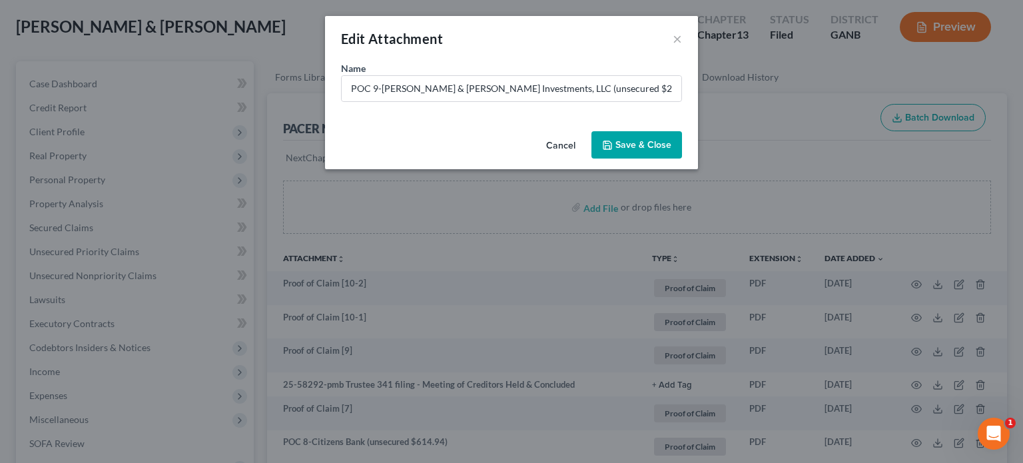
click at [631, 145] on span "Save & Close" at bounding box center [643, 144] width 56 height 11
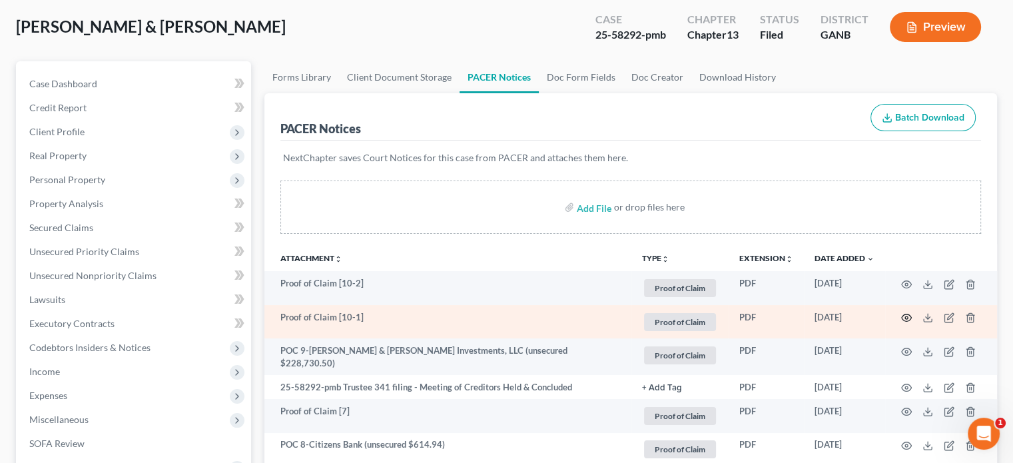
click at [905, 318] on circle "button" at bounding box center [906, 317] width 3 height 3
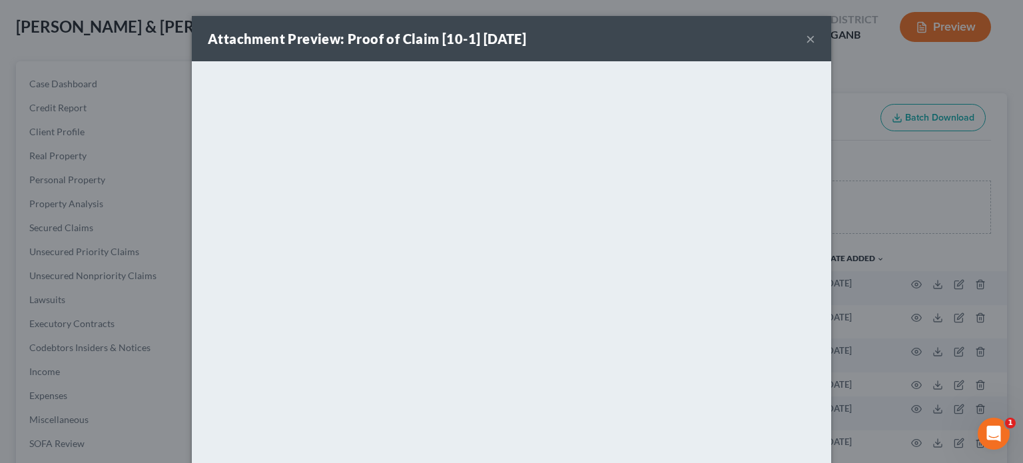
click at [806, 34] on button "×" at bounding box center [810, 39] width 9 height 16
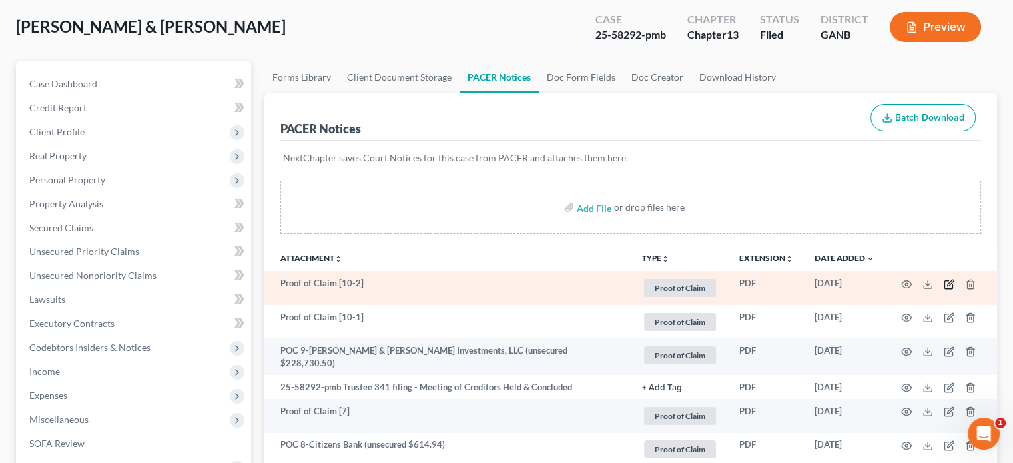
click at [949, 284] on icon "button" at bounding box center [950, 283] width 6 height 6
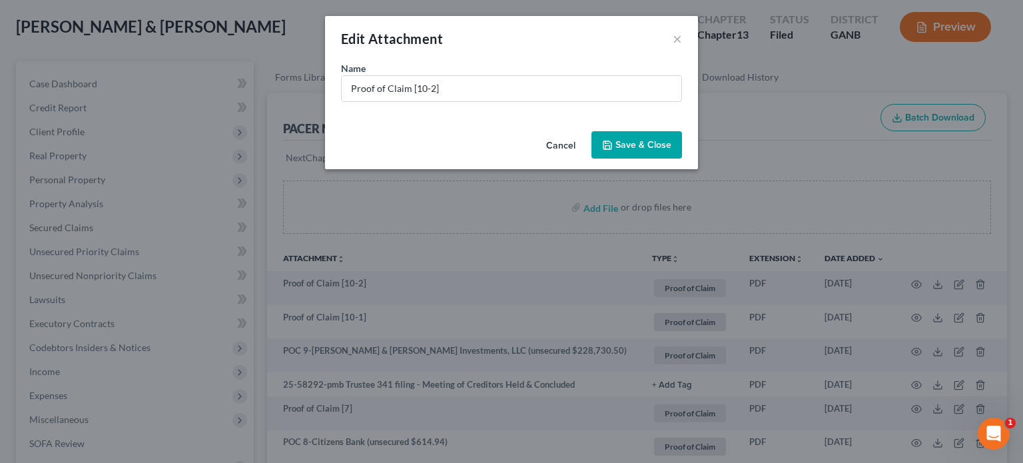
click at [638, 139] on span "Save & Close" at bounding box center [643, 144] width 56 height 11
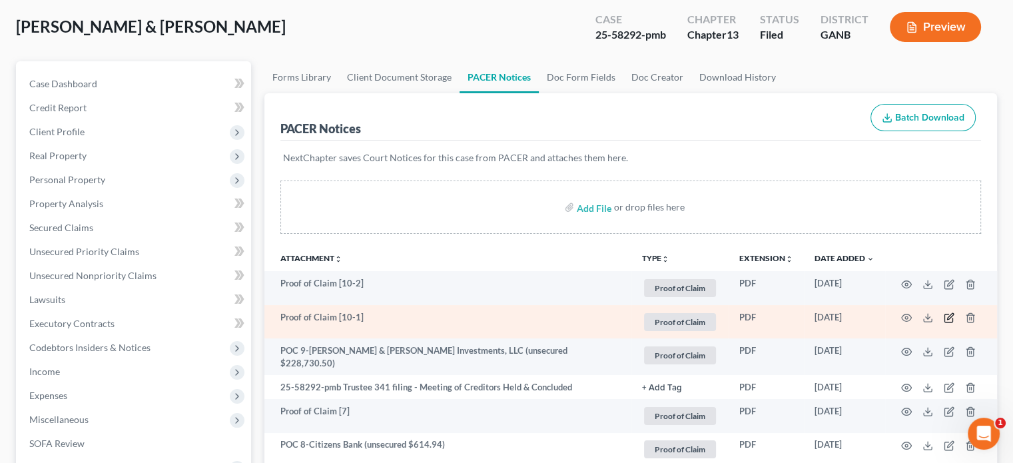
click at [949, 314] on icon "button" at bounding box center [950, 317] width 6 height 6
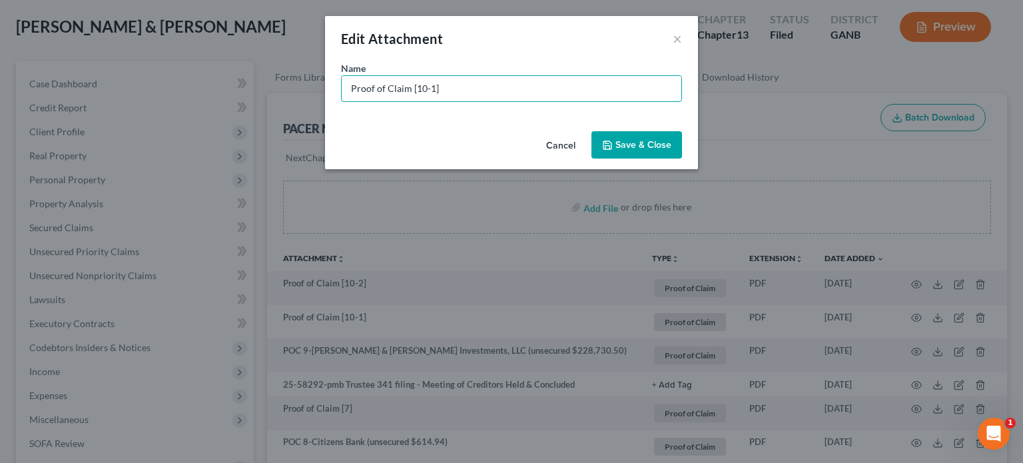
drag, startPoint x: 24, startPoint y: 69, endPoint x: 0, endPoint y: 47, distance: 32.1
click at [0, 47] on div "Edit Attachment × Name * Proof of Claim [10-1] Cancel Save & Close" at bounding box center [511, 231] width 1023 height 463
type input "POC 10-Bank of America (unsecured $19,070.71)"
click at [631, 148] on span "Save & Close" at bounding box center [643, 144] width 56 height 11
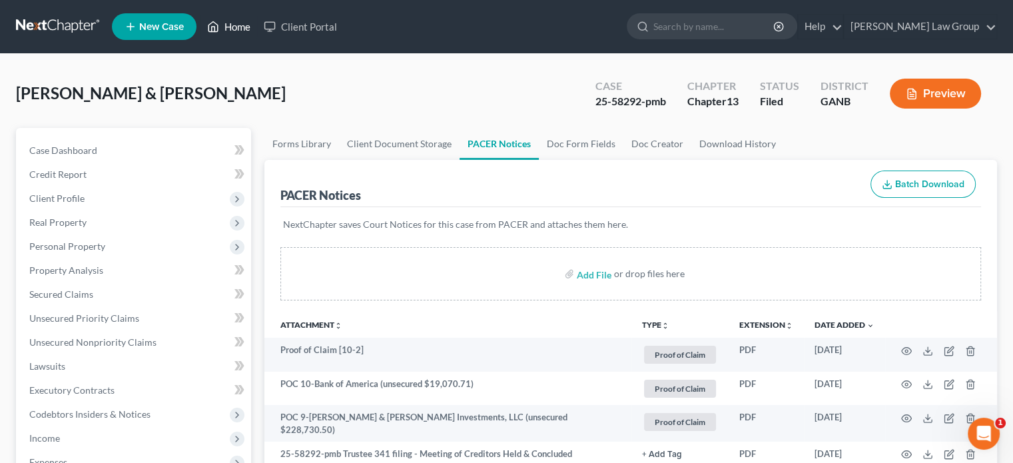
drag, startPoint x: 238, startPoint y: 26, endPoint x: 296, endPoint y: 39, distance: 59.9
click at [238, 26] on link "Home" at bounding box center [228, 27] width 57 height 24
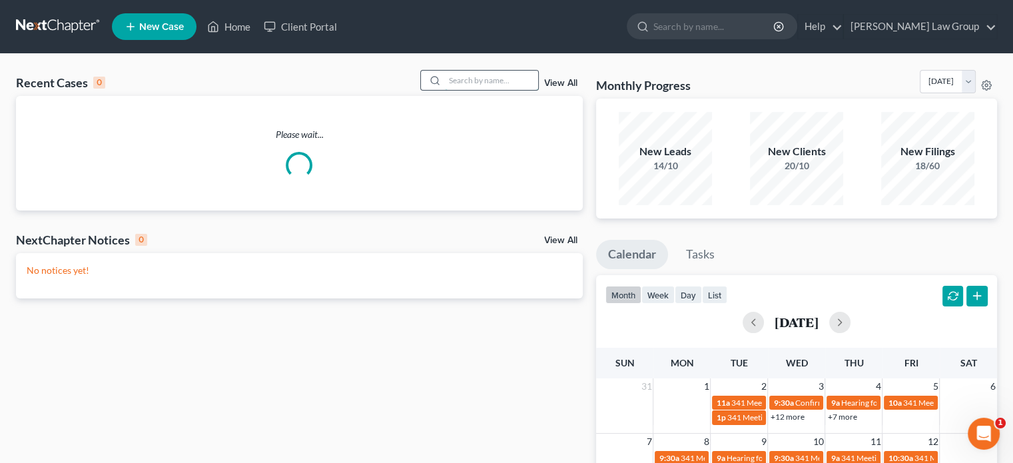
click at [452, 84] on input "search" at bounding box center [491, 80] width 93 height 19
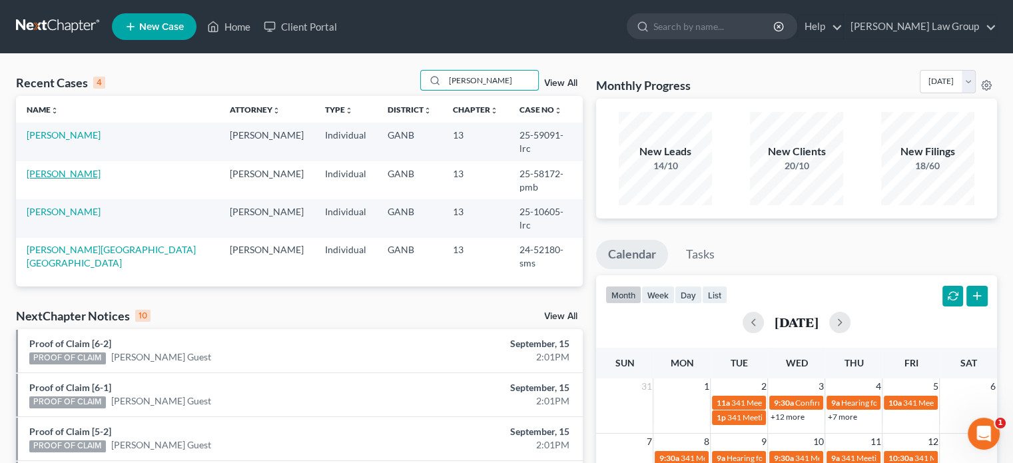
type input "[PERSON_NAME]"
click at [45, 168] on link "[PERSON_NAME]" at bounding box center [64, 173] width 74 height 11
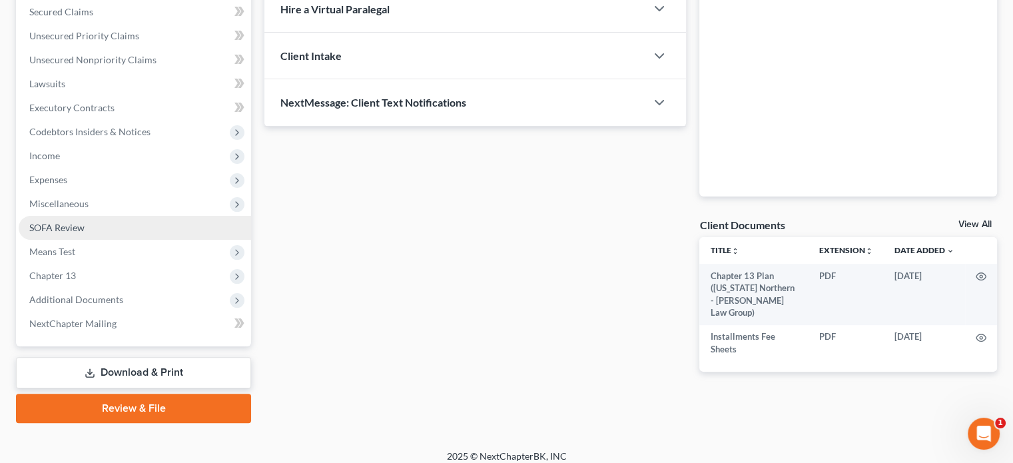
scroll to position [292, 0]
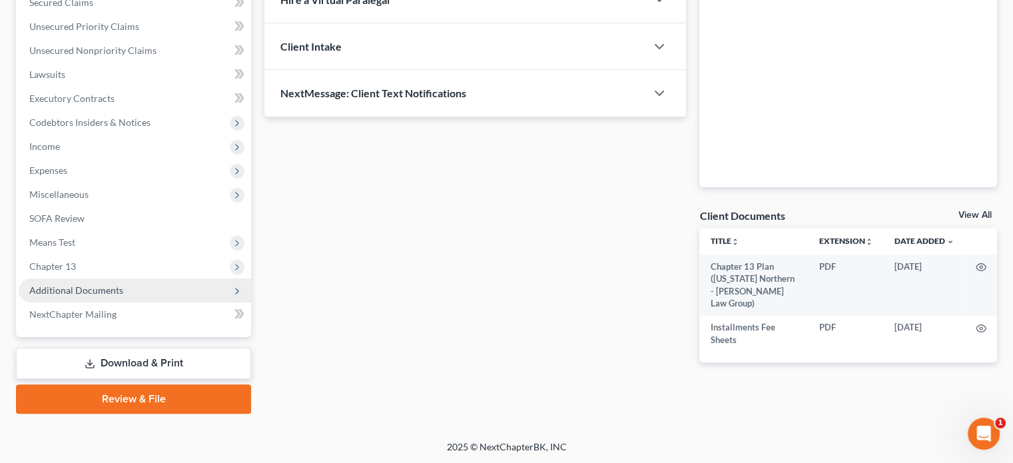
click at [96, 287] on span "Additional Documents" at bounding box center [76, 289] width 94 height 11
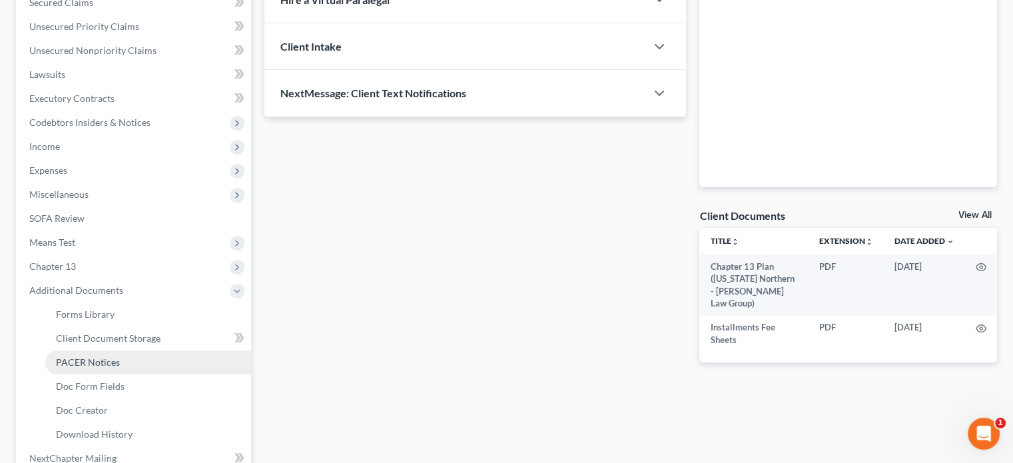
click at [100, 361] on span "PACER Notices" at bounding box center [88, 361] width 64 height 11
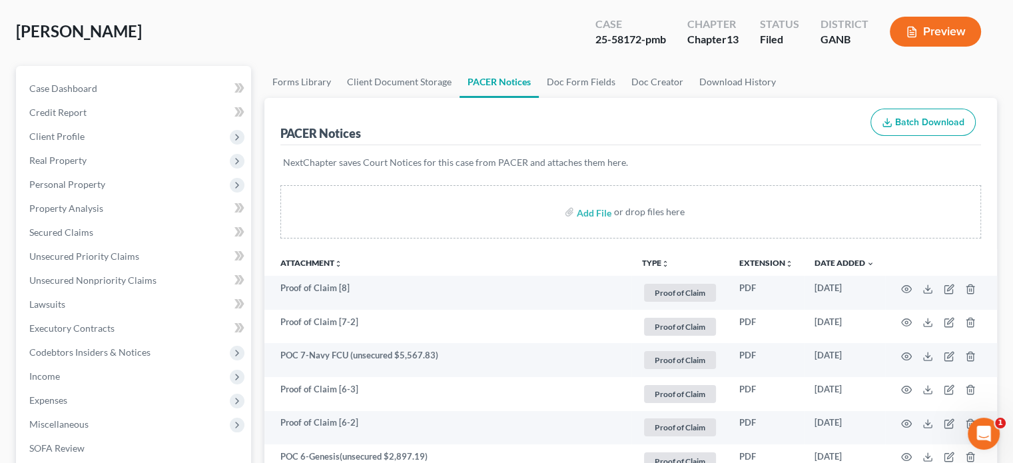
scroll to position [67, 0]
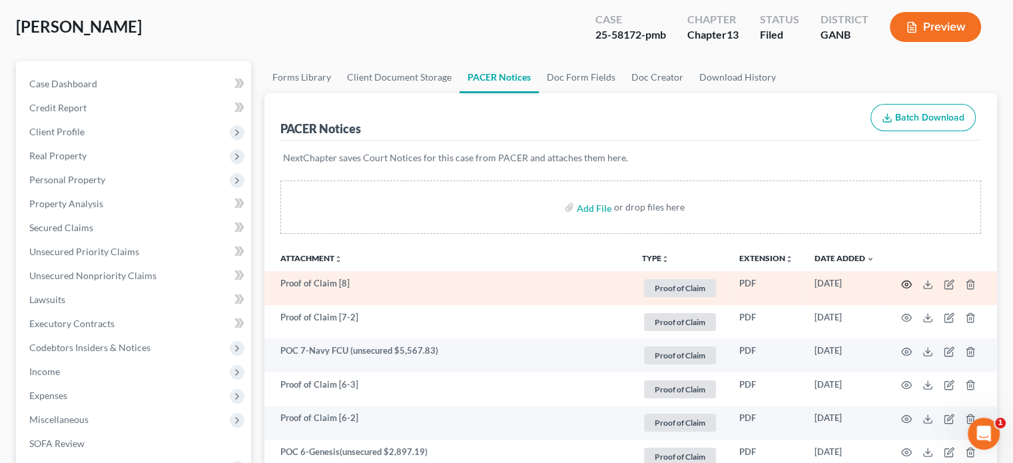
click at [904, 283] on icon "button" at bounding box center [906, 284] width 11 height 11
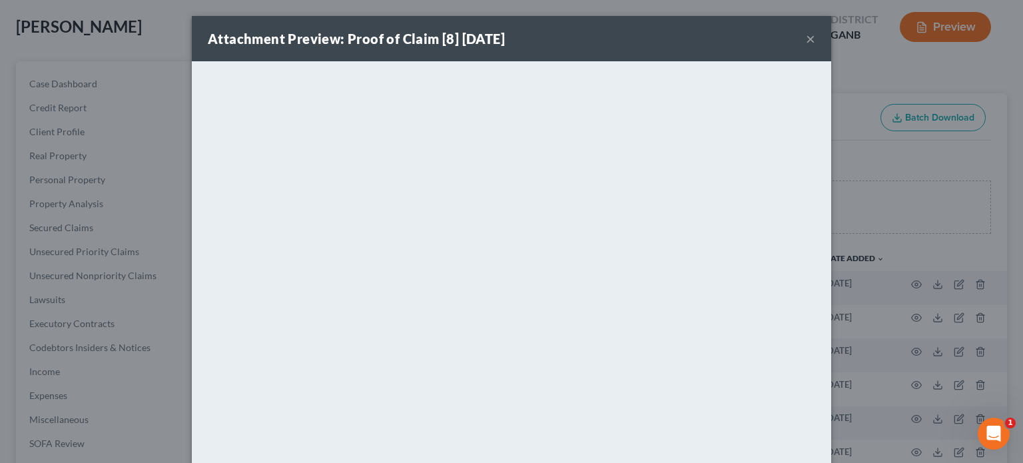
click at [806, 39] on button "×" at bounding box center [810, 39] width 9 height 16
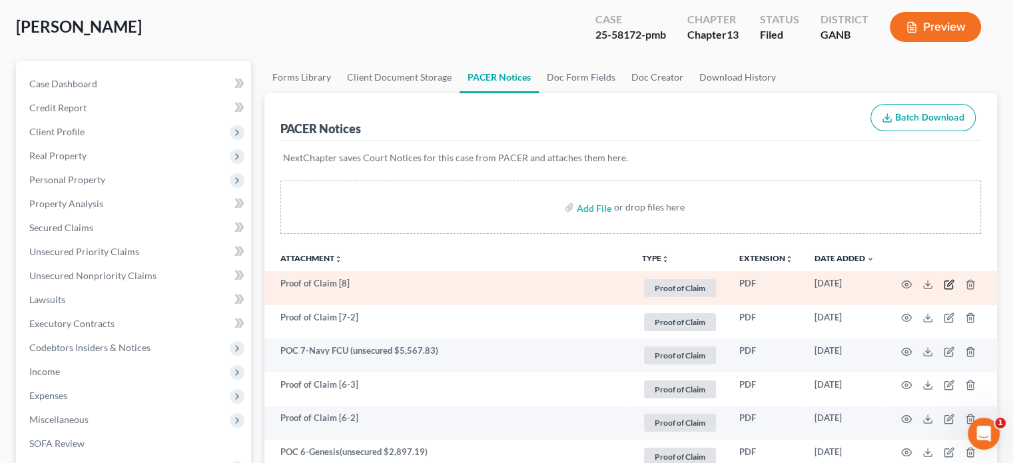
click at [946, 283] on icon "button" at bounding box center [948, 284] width 11 height 11
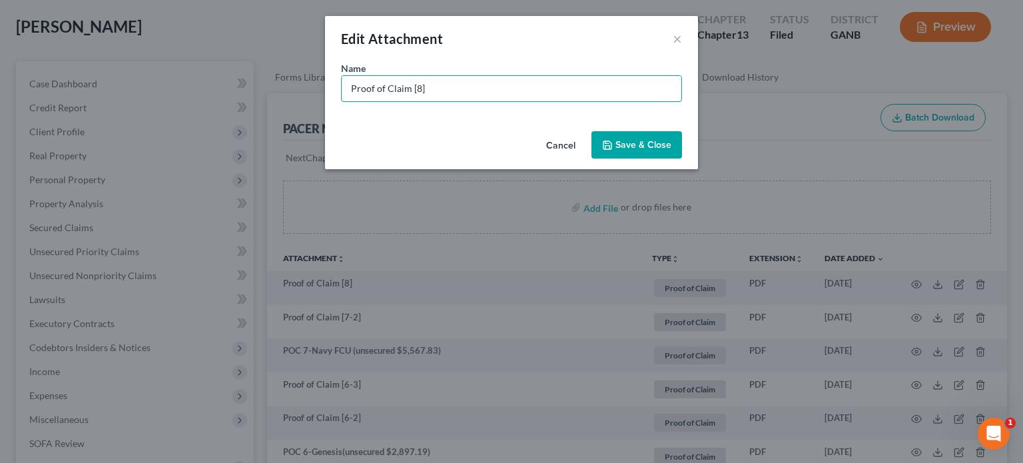
drag, startPoint x: 433, startPoint y: 87, endPoint x: 0, endPoint y: -1, distance: 441.6
type input "POC 8-US Auto Sales (unsecured $8,784.95)"
drag, startPoint x: 635, startPoint y: 147, endPoint x: 619, endPoint y: 150, distance: 16.2
click at [635, 148] on span "Save & Close" at bounding box center [643, 144] width 56 height 11
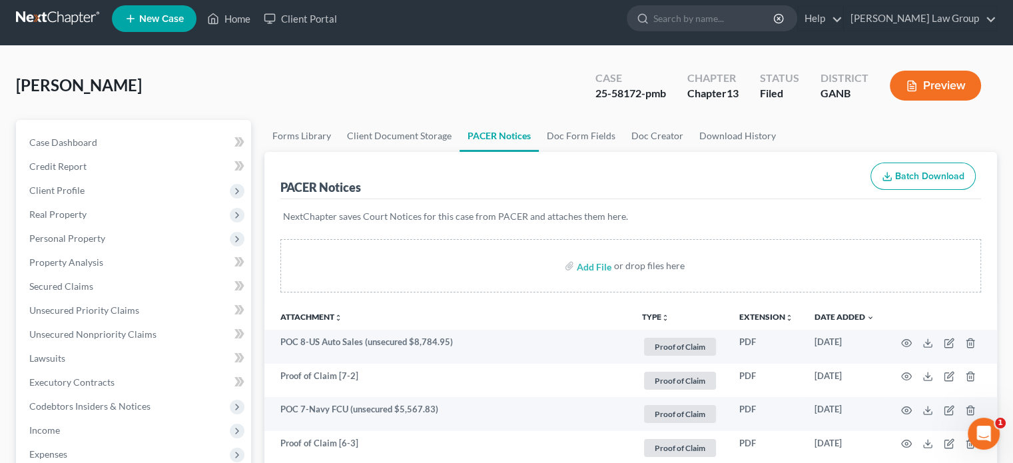
scroll to position [0, 0]
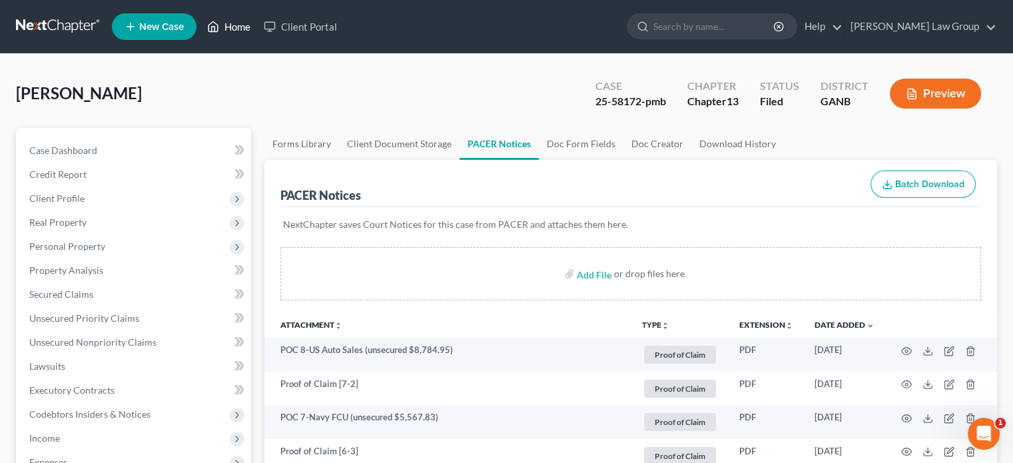
click at [246, 21] on link "Home" at bounding box center [228, 27] width 57 height 24
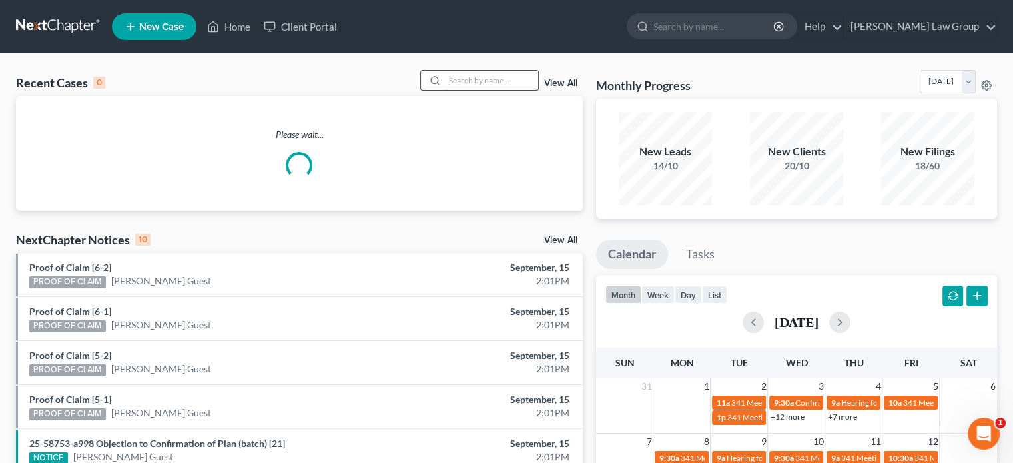
click at [458, 79] on input "search" at bounding box center [491, 80] width 93 height 19
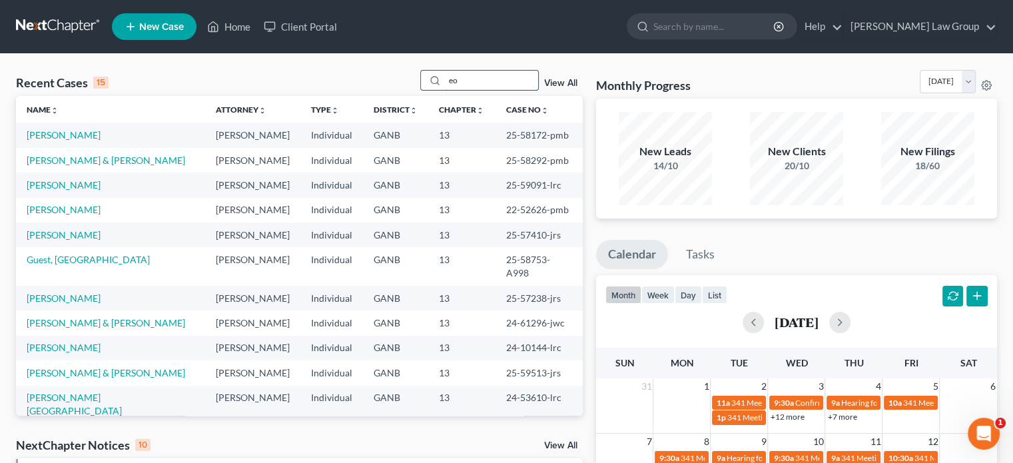
type input "e"
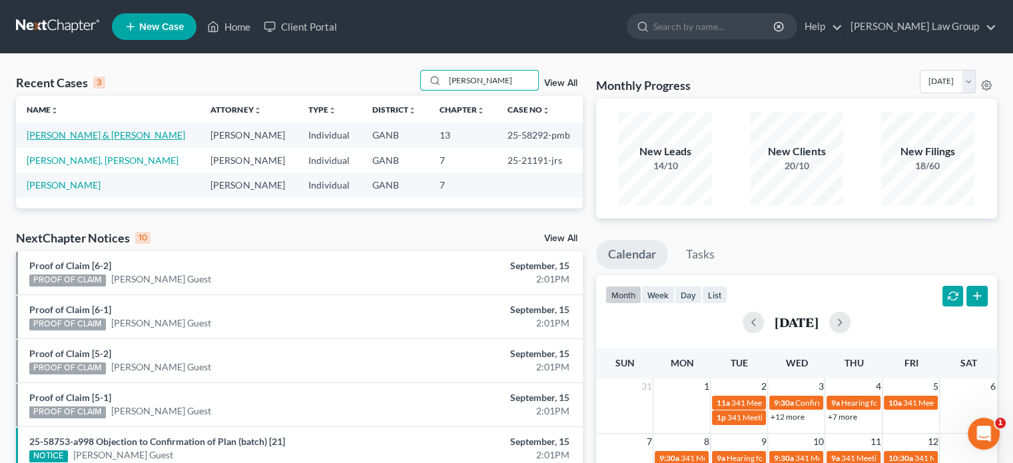
type input "[PERSON_NAME]"
click at [77, 136] on link "[PERSON_NAME] & [PERSON_NAME]" at bounding box center [106, 134] width 158 height 11
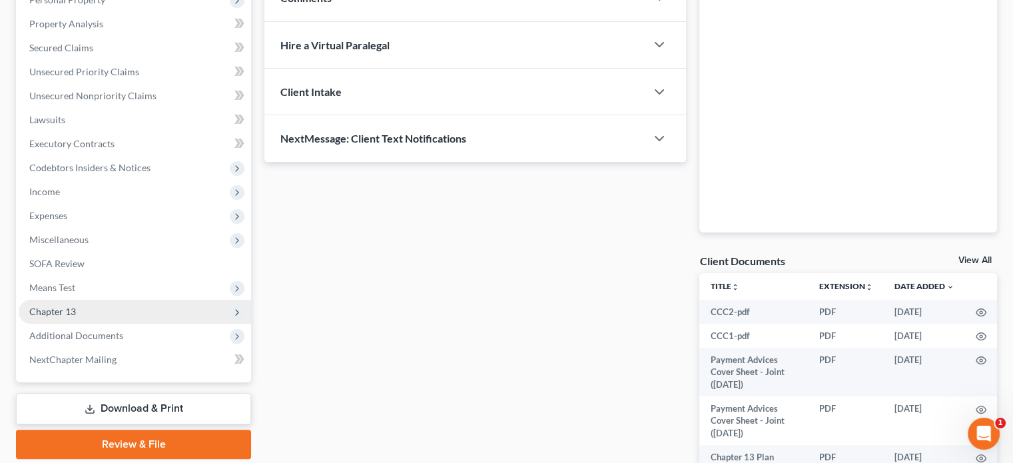
scroll to position [266, 0]
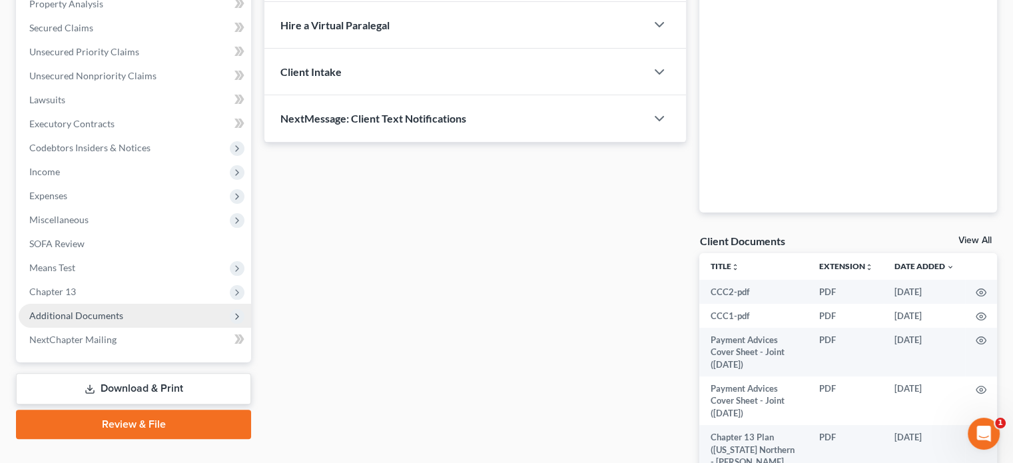
click at [95, 315] on span "Additional Documents" at bounding box center [76, 315] width 94 height 11
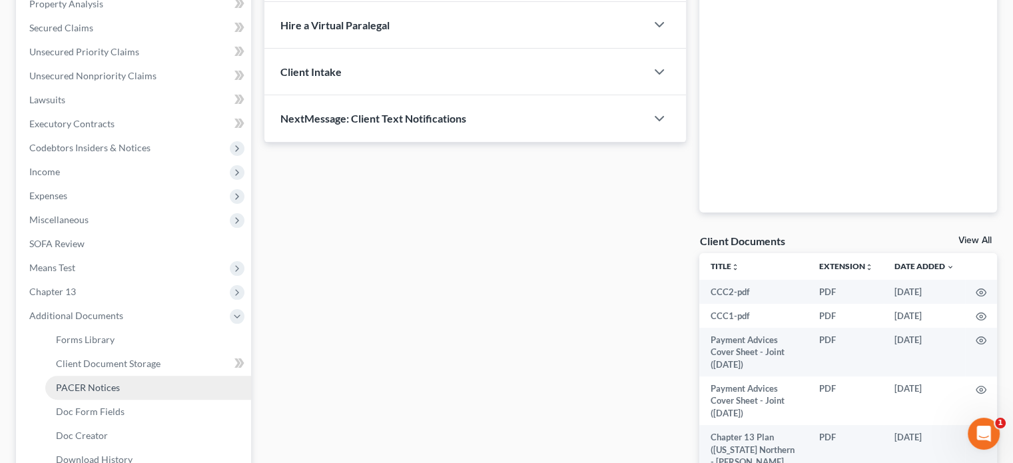
click at [94, 390] on span "PACER Notices" at bounding box center [88, 387] width 64 height 11
